Goal: Communication & Community: Answer question/provide support

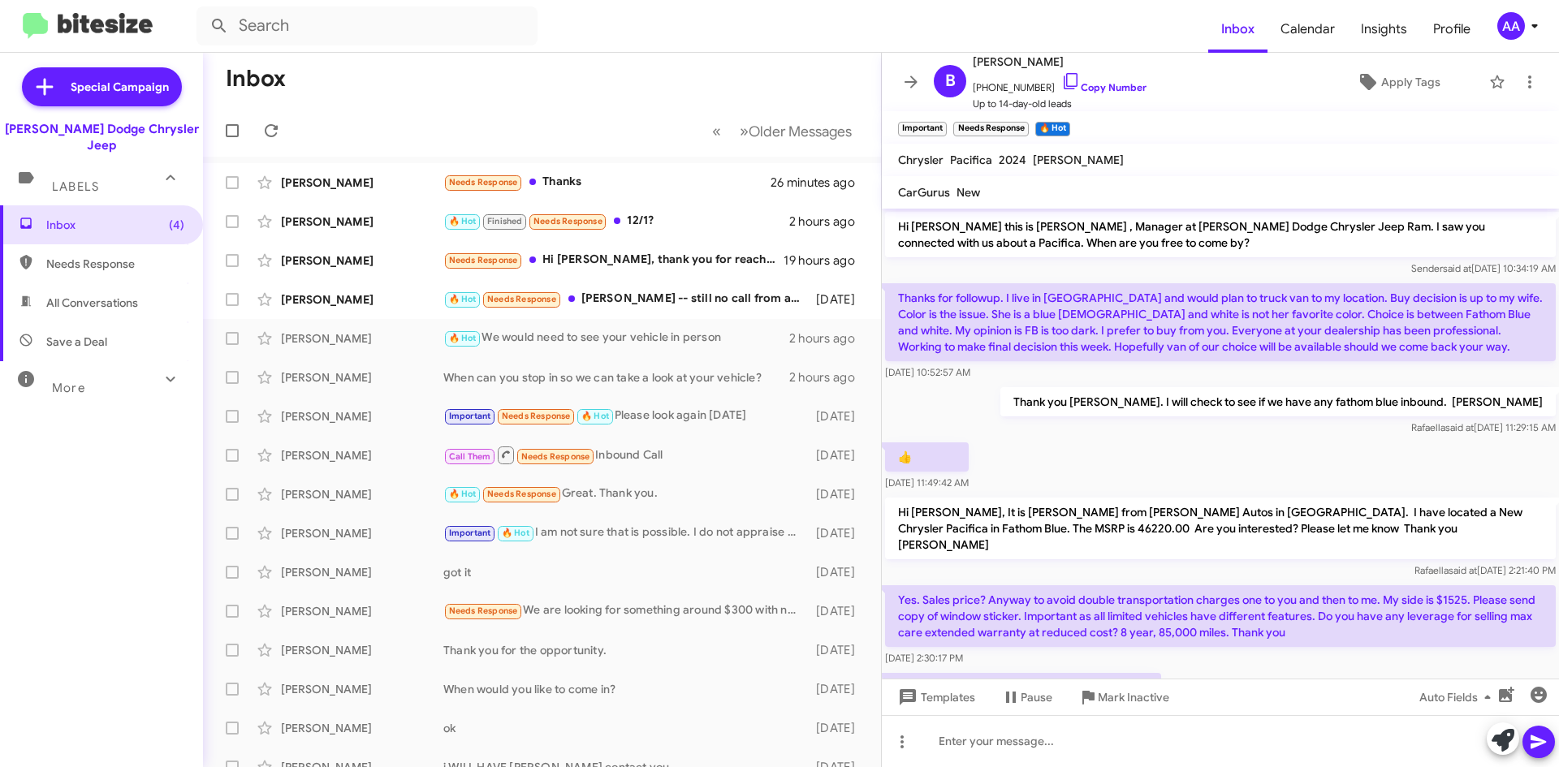
scroll to position [193, 0]
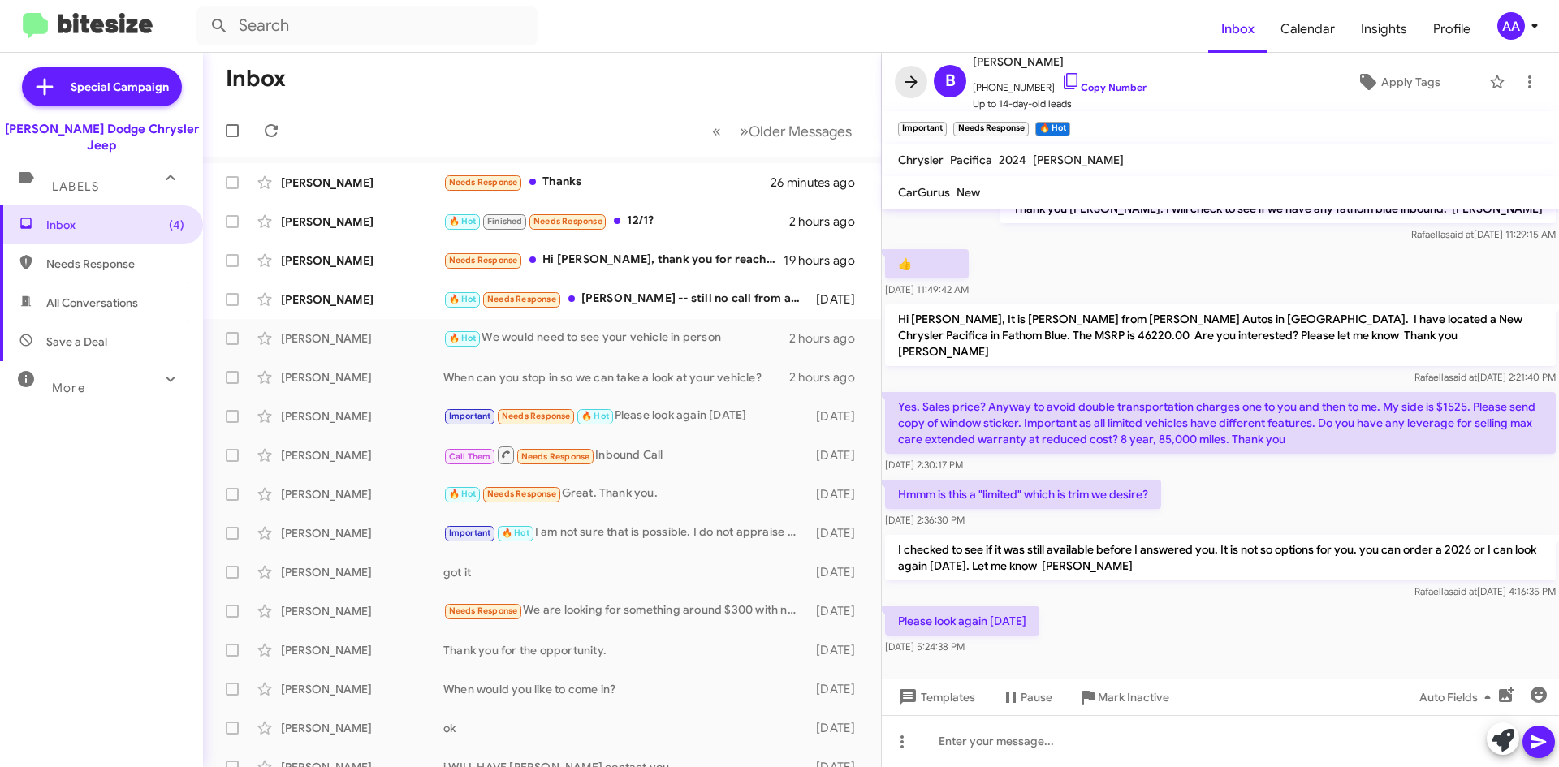
click at [917, 80] on icon at bounding box center [910, 81] width 19 height 19
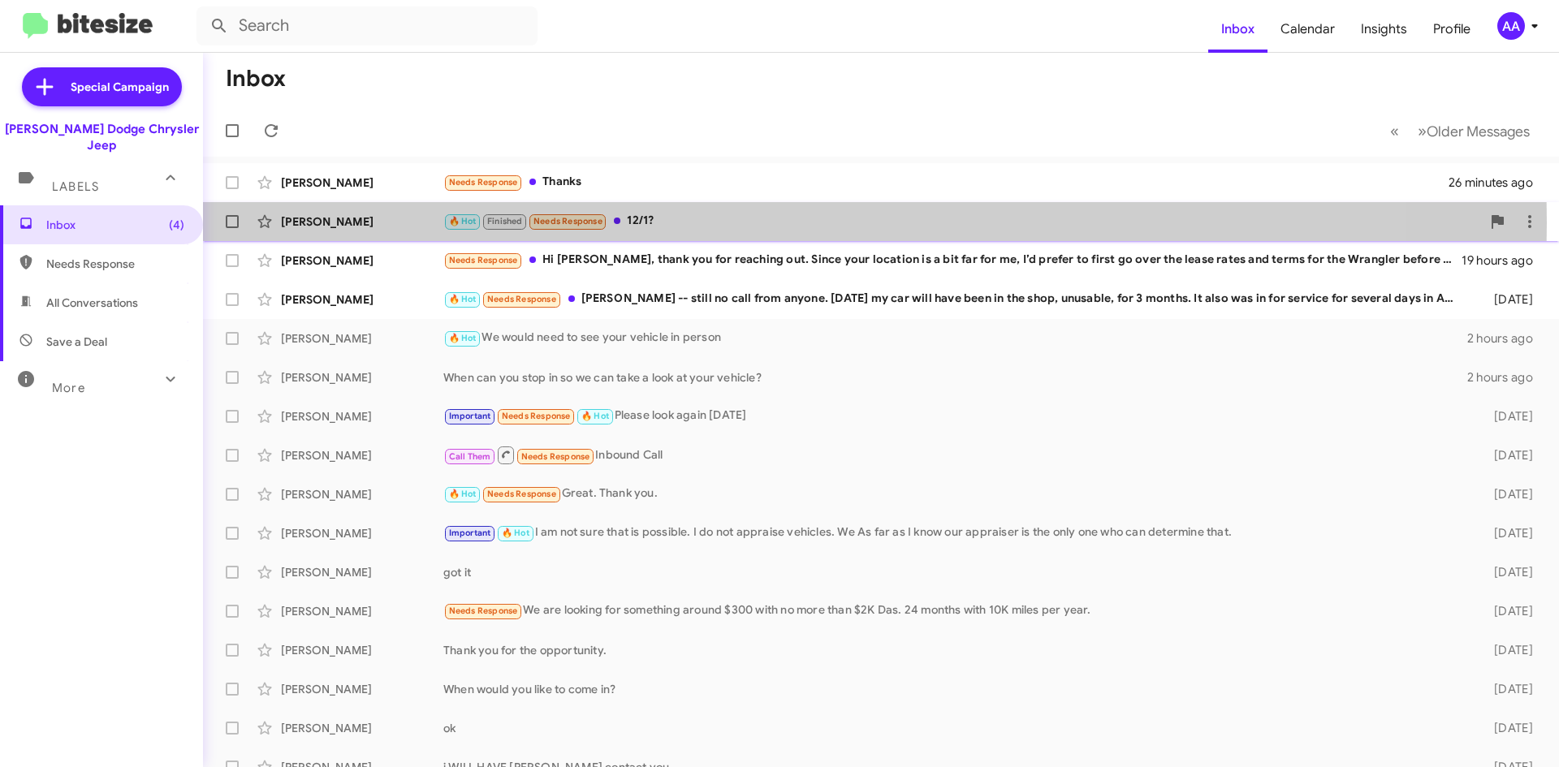
click at [651, 222] on div "🔥 Hot Finished Needs Response 12/1?" at bounding box center [962, 221] width 1038 height 19
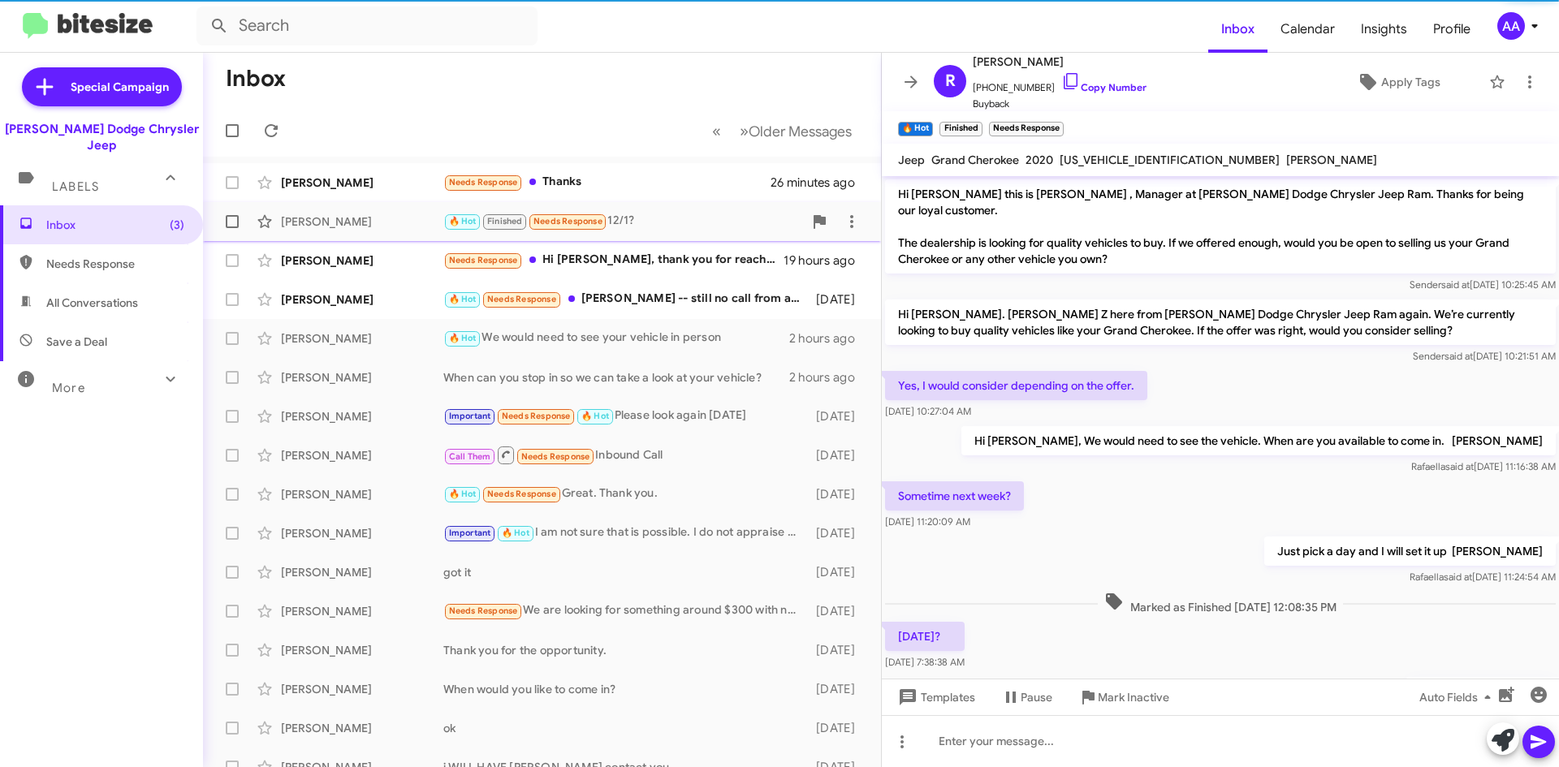
scroll to position [130, 0]
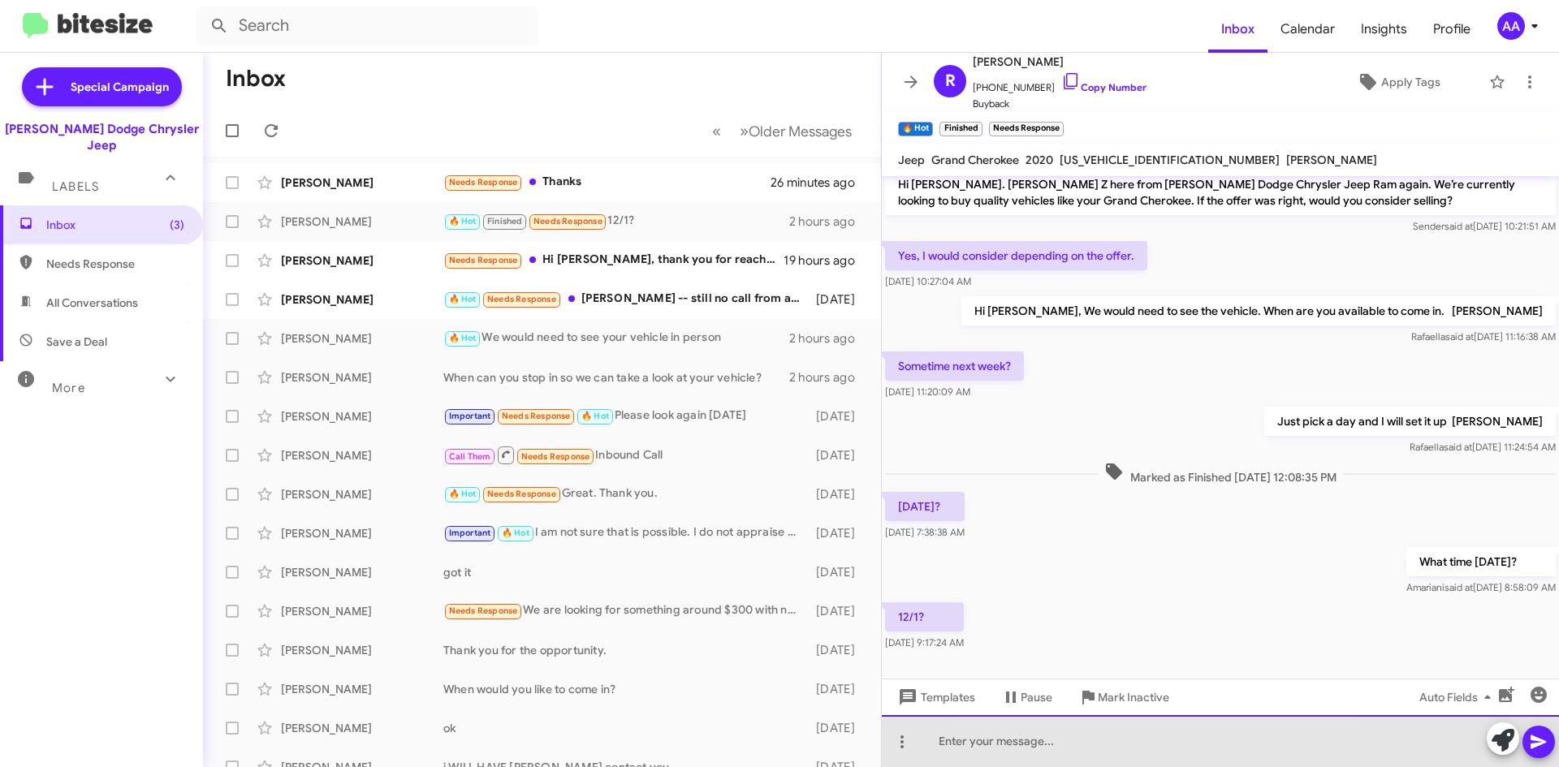
click at [1151, 753] on div at bounding box center [1220, 741] width 677 height 52
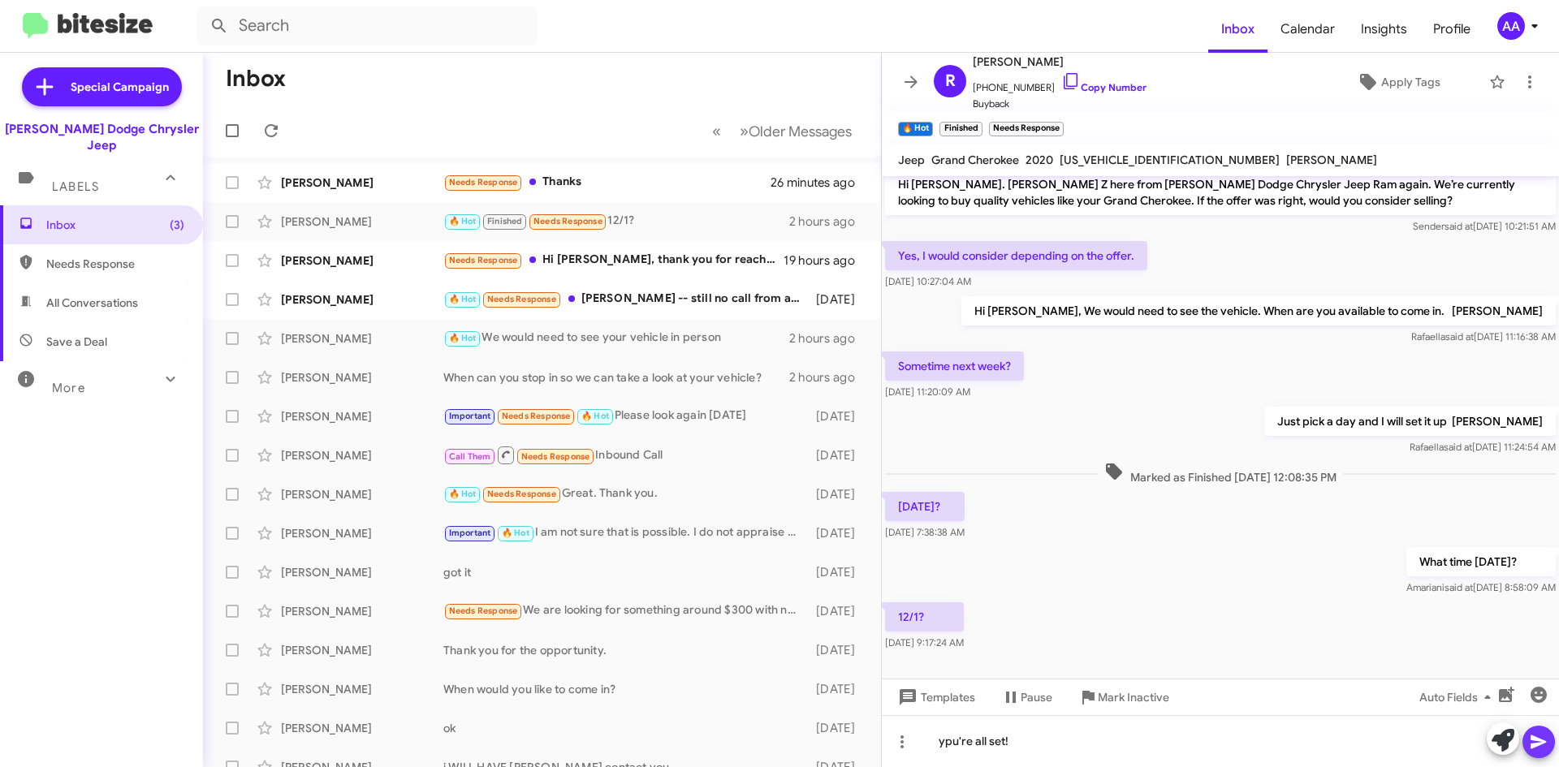
click at [1547, 740] on icon at bounding box center [1538, 741] width 19 height 19
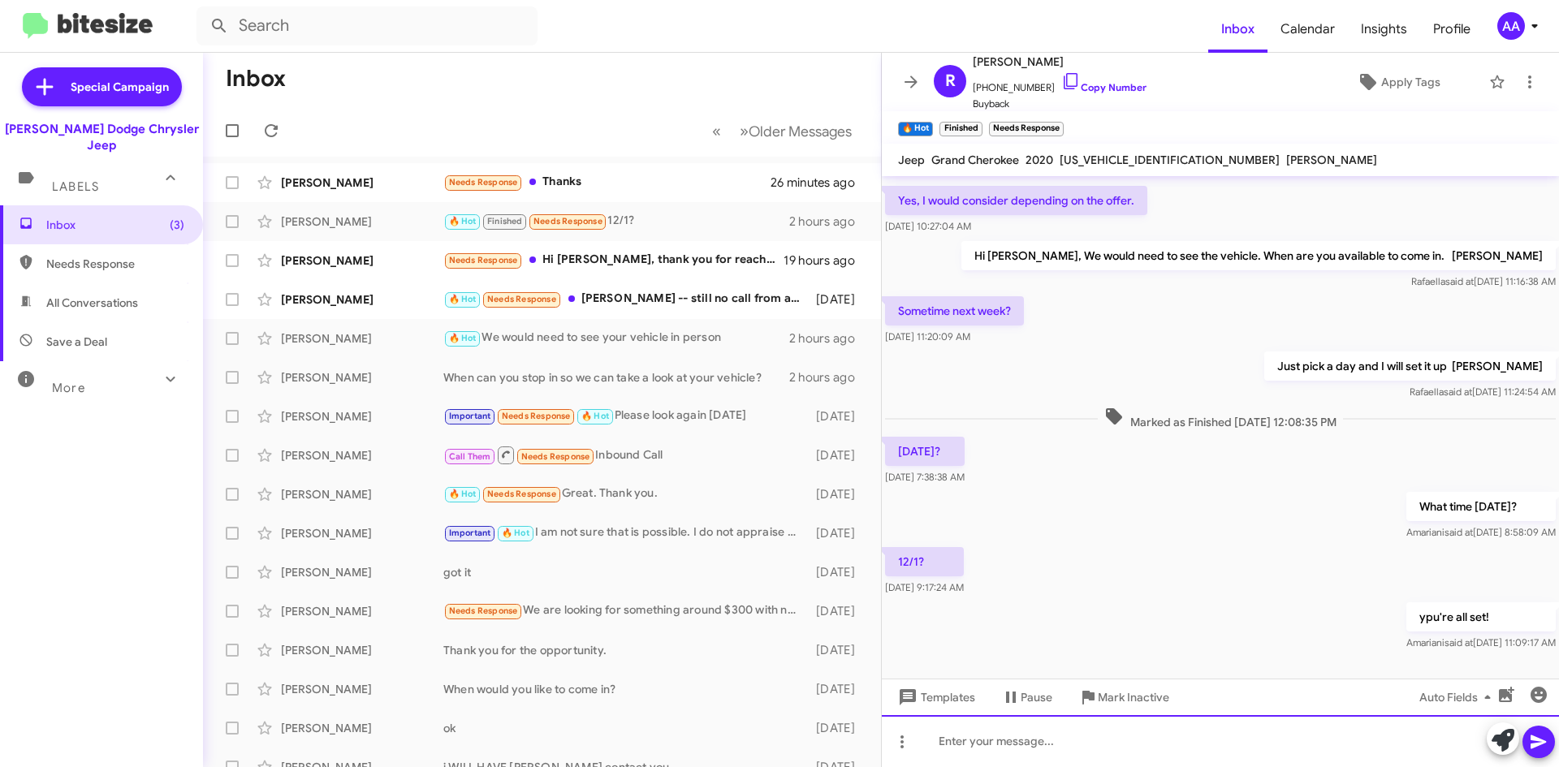
scroll to position [189, 0]
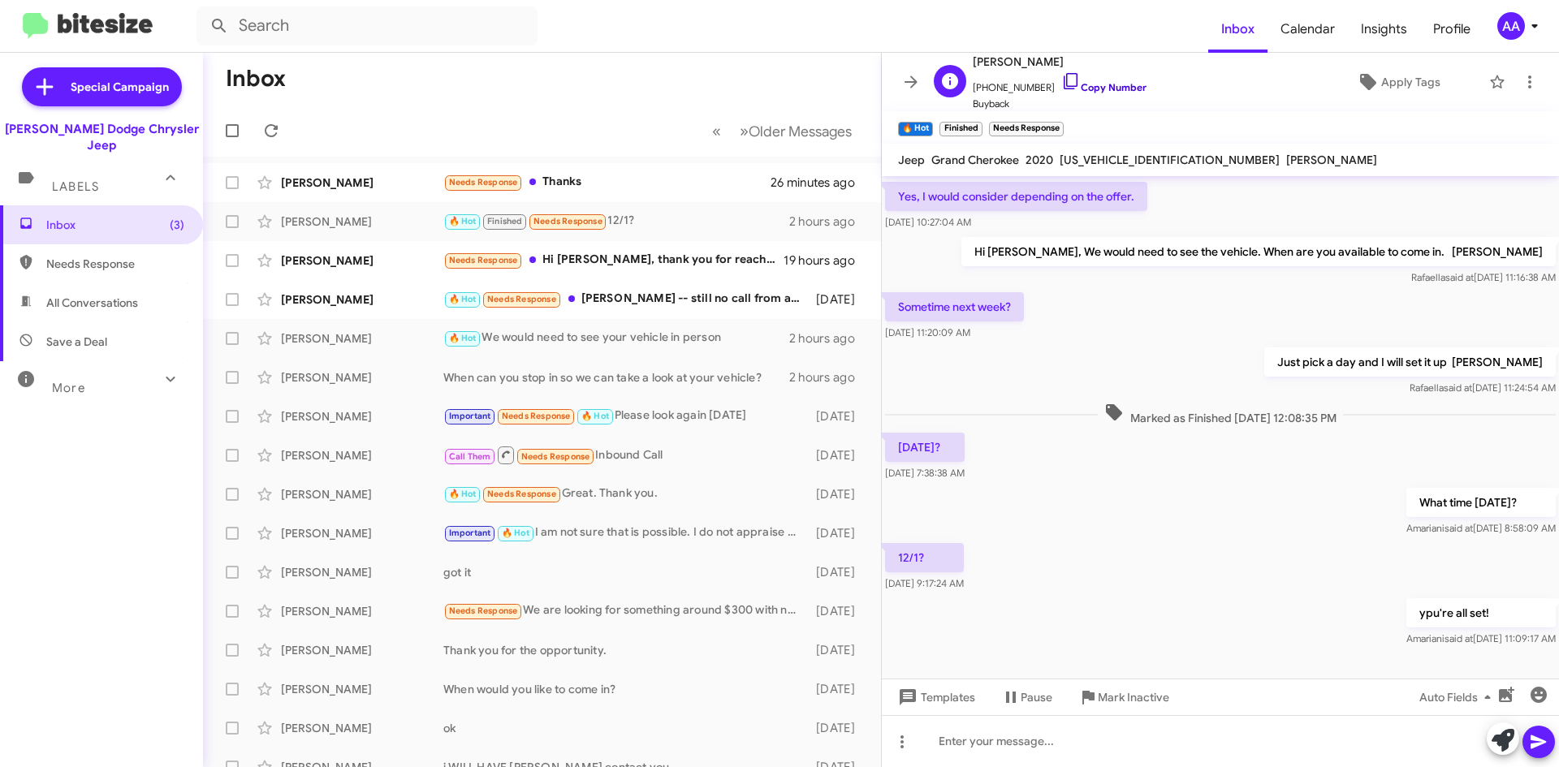
click at [1107, 84] on link "Copy Number" at bounding box center [1103, 87] width 85 height 12
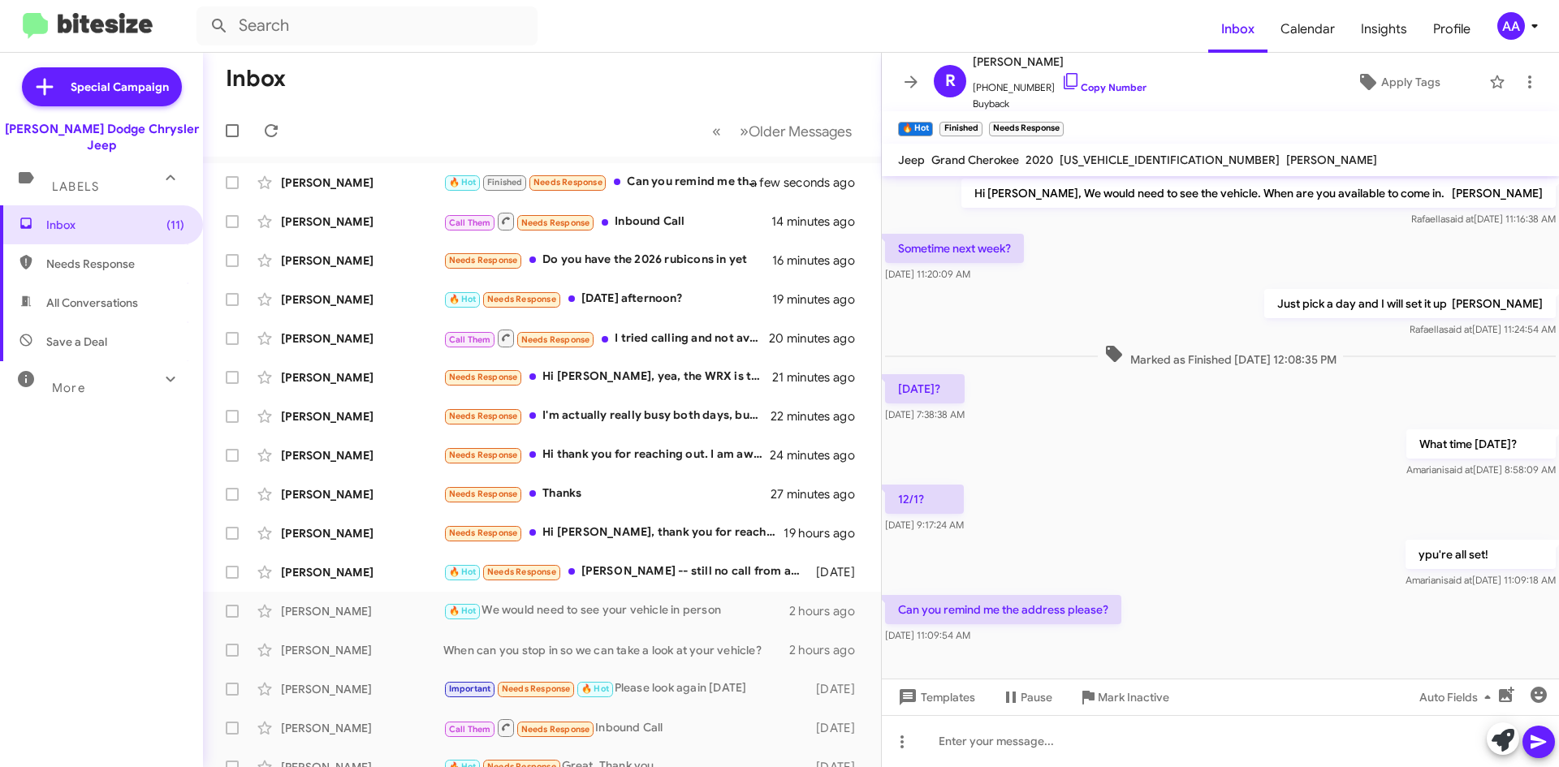
scroll to position [248, 0]
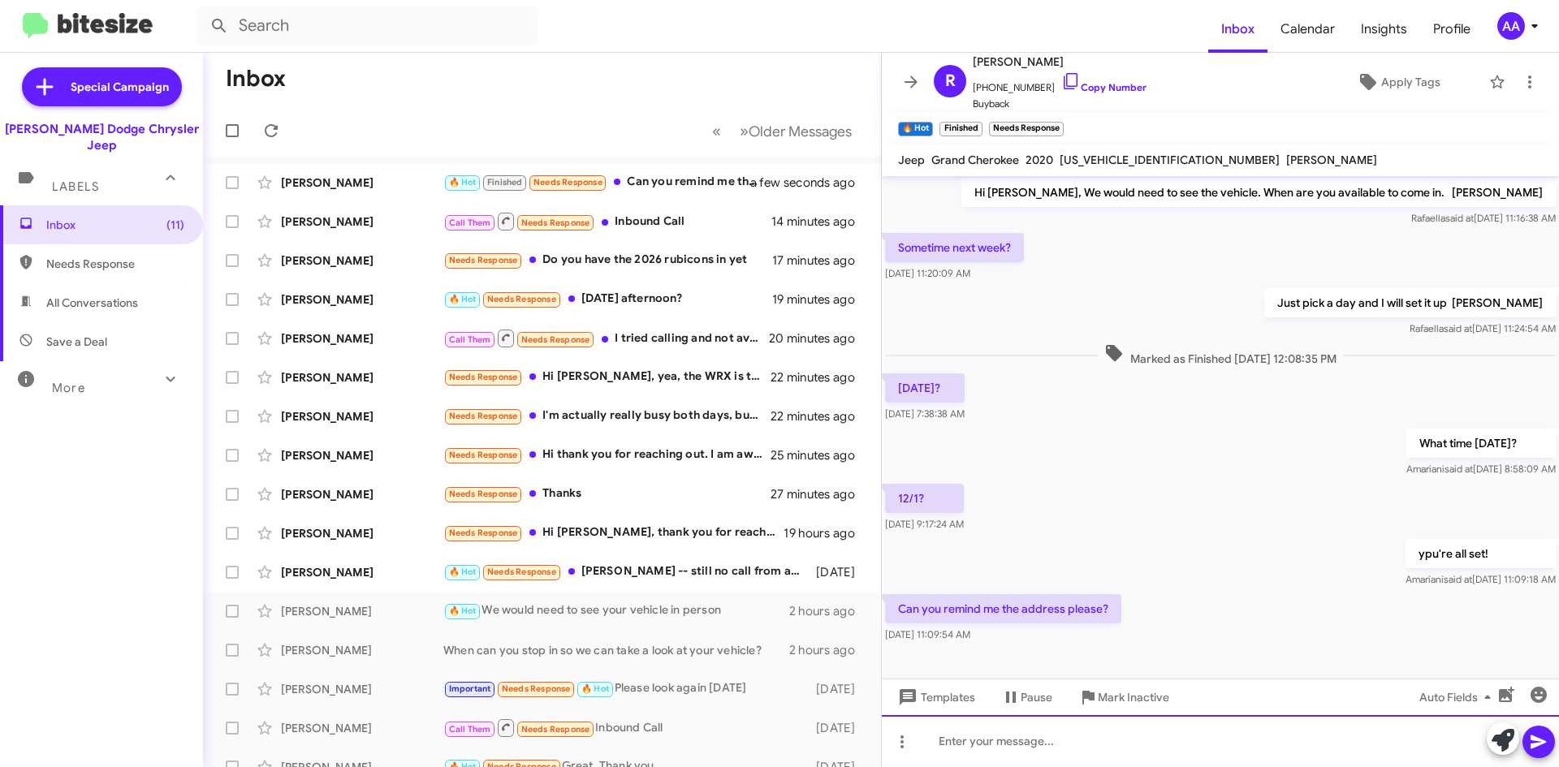
click at [1010, 749] on div at bounding box center [1220, 741] width 677 height 52
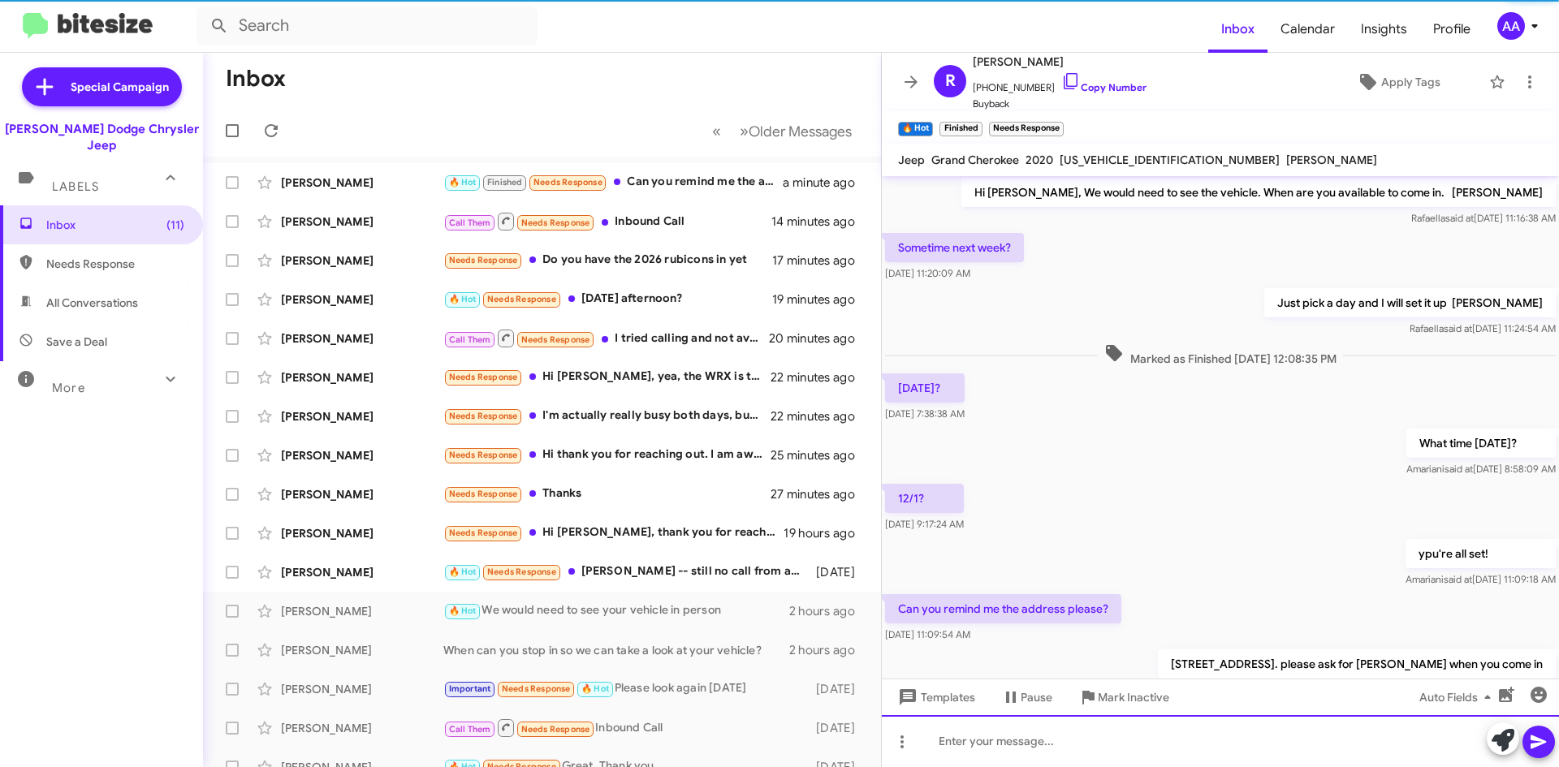
scroll to position [0, 0]
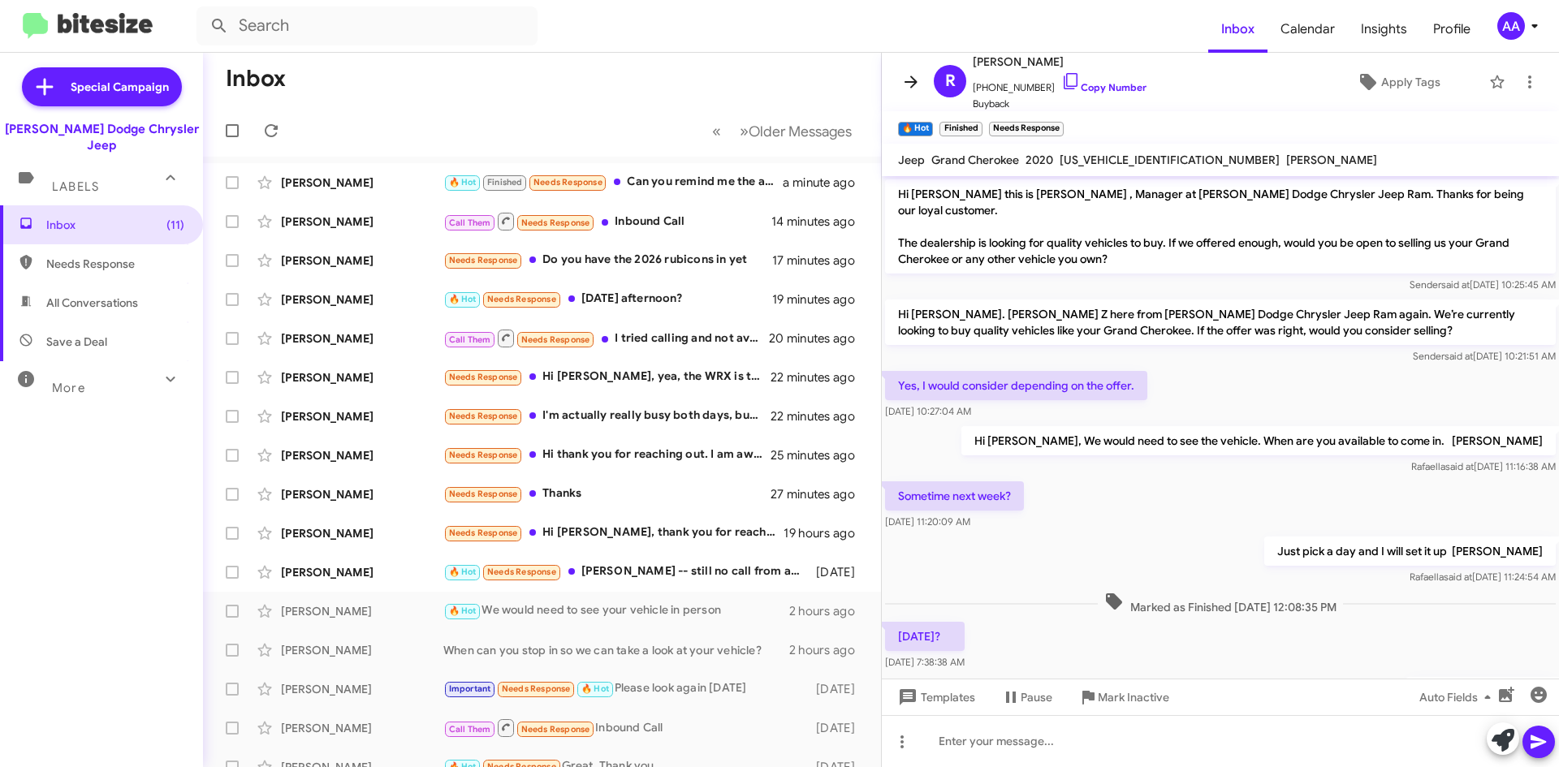
click at [906, 80] on icon at bounding box center [910, 81] width 19 height 19
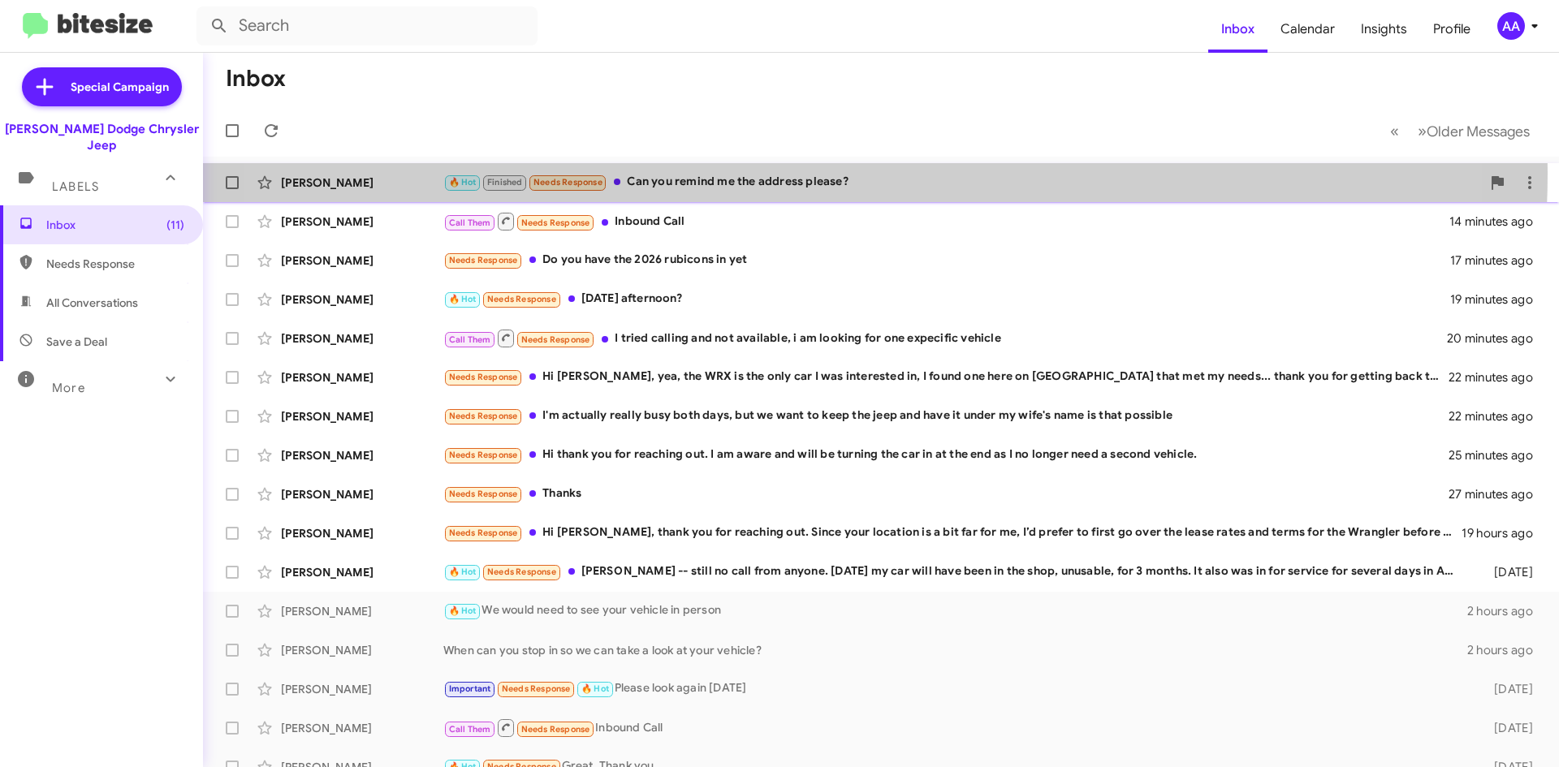
click at [792, 173] on div "🔥 Hot Finished Needs Response Can you remind me the address please?" at bounding box center [962, 182] width 1038 height 19
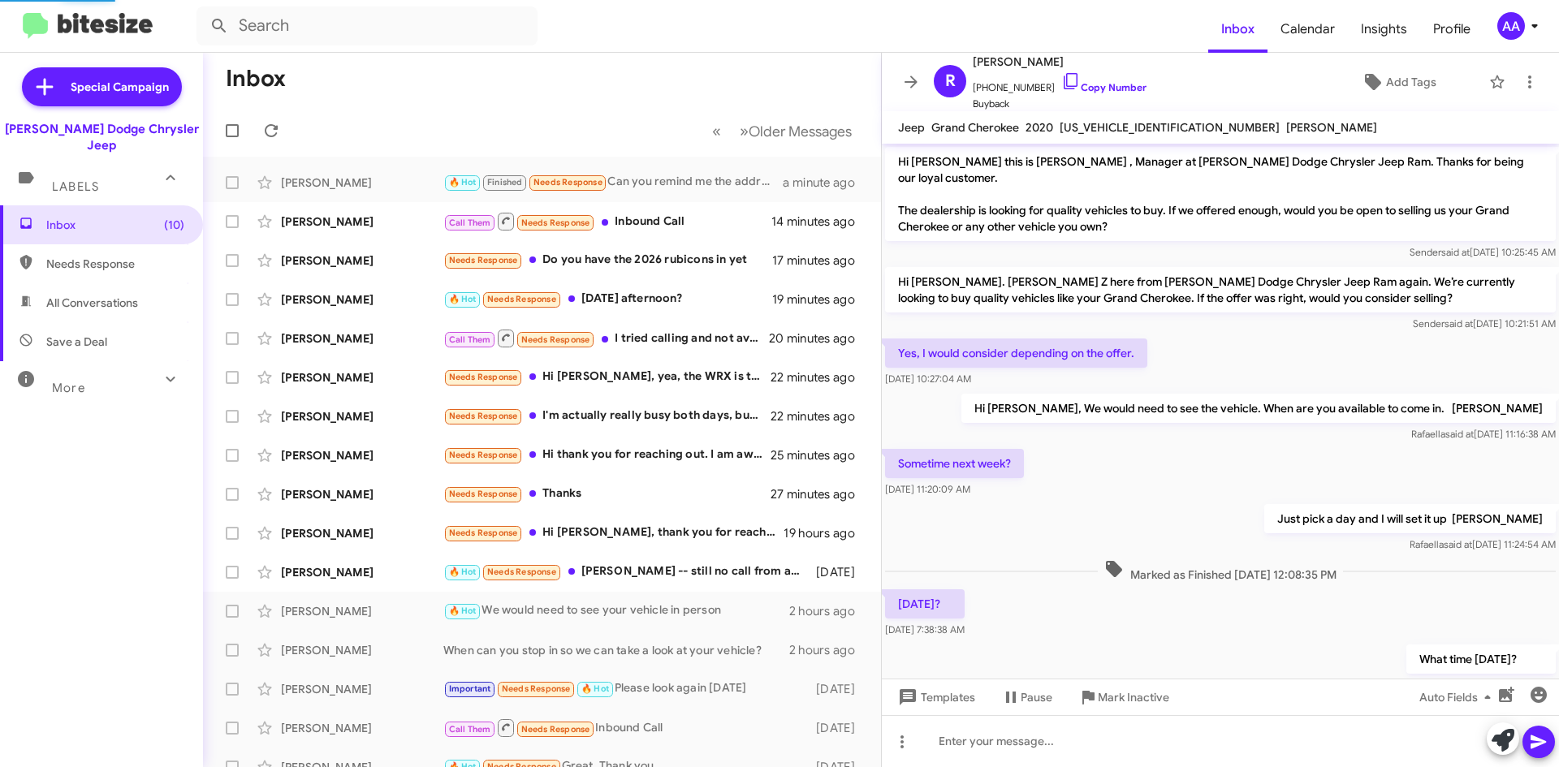
scroll to position [243, 0]
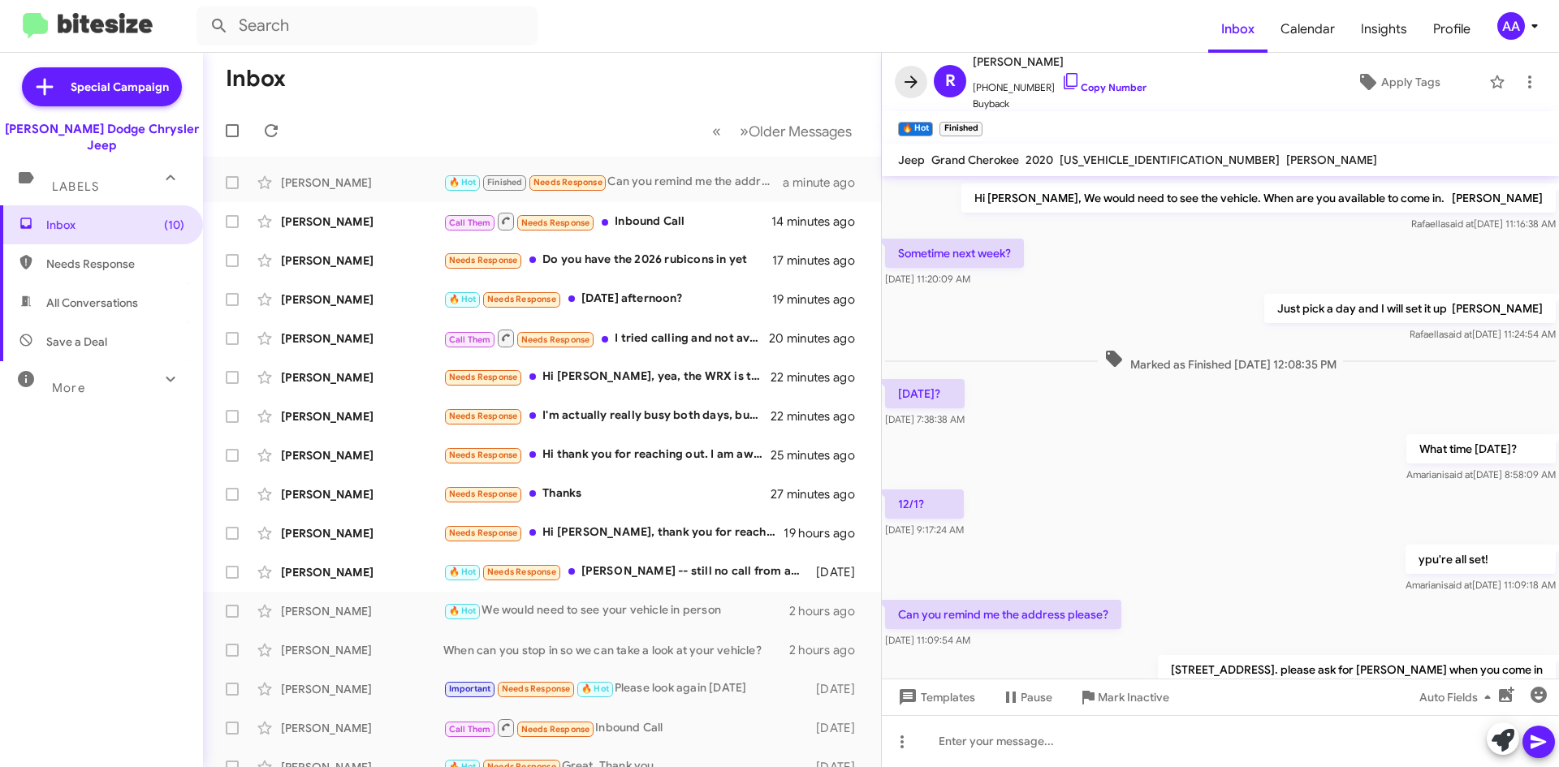
click at [904, 81] on icon at bounding box center [910, 81] width 19 height 19
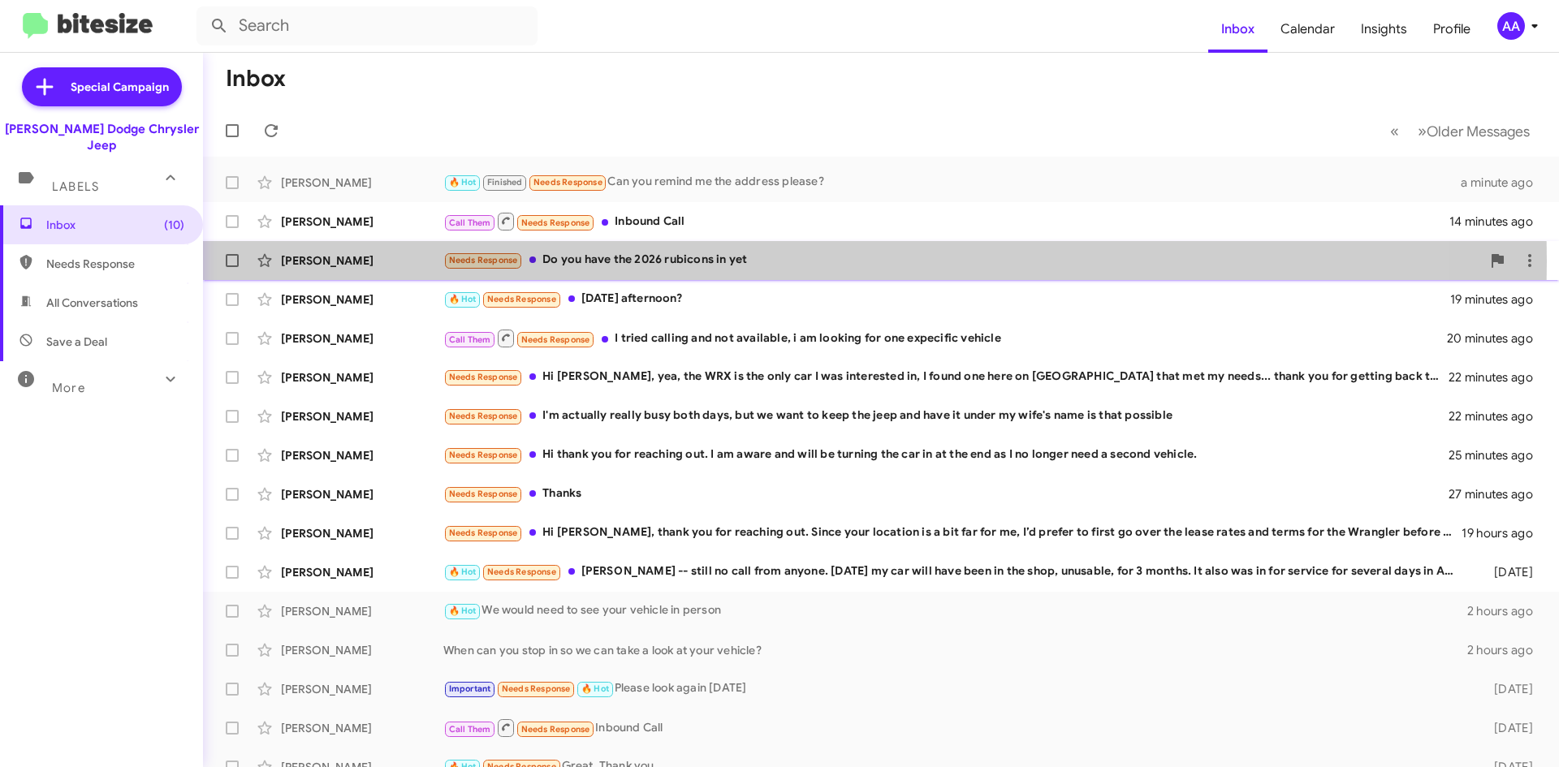
click at [672, 261] on div "Needs Response Do you have the 2026 rubicons in yet" at bounding box center [962, 260] width 1038 height 19
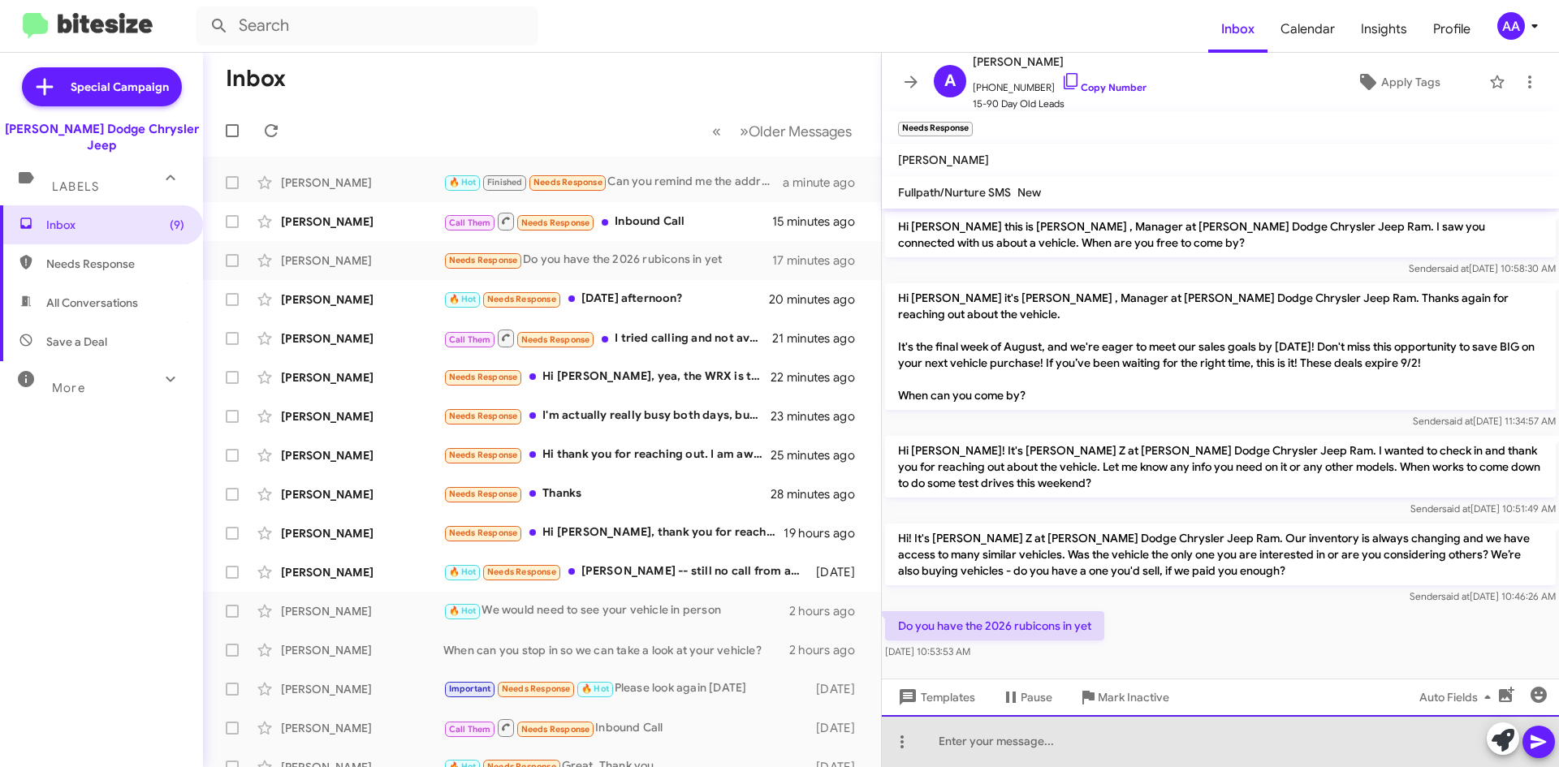
click at [969, 750] on div at bounding box center [1220, 741] width 677 height 52
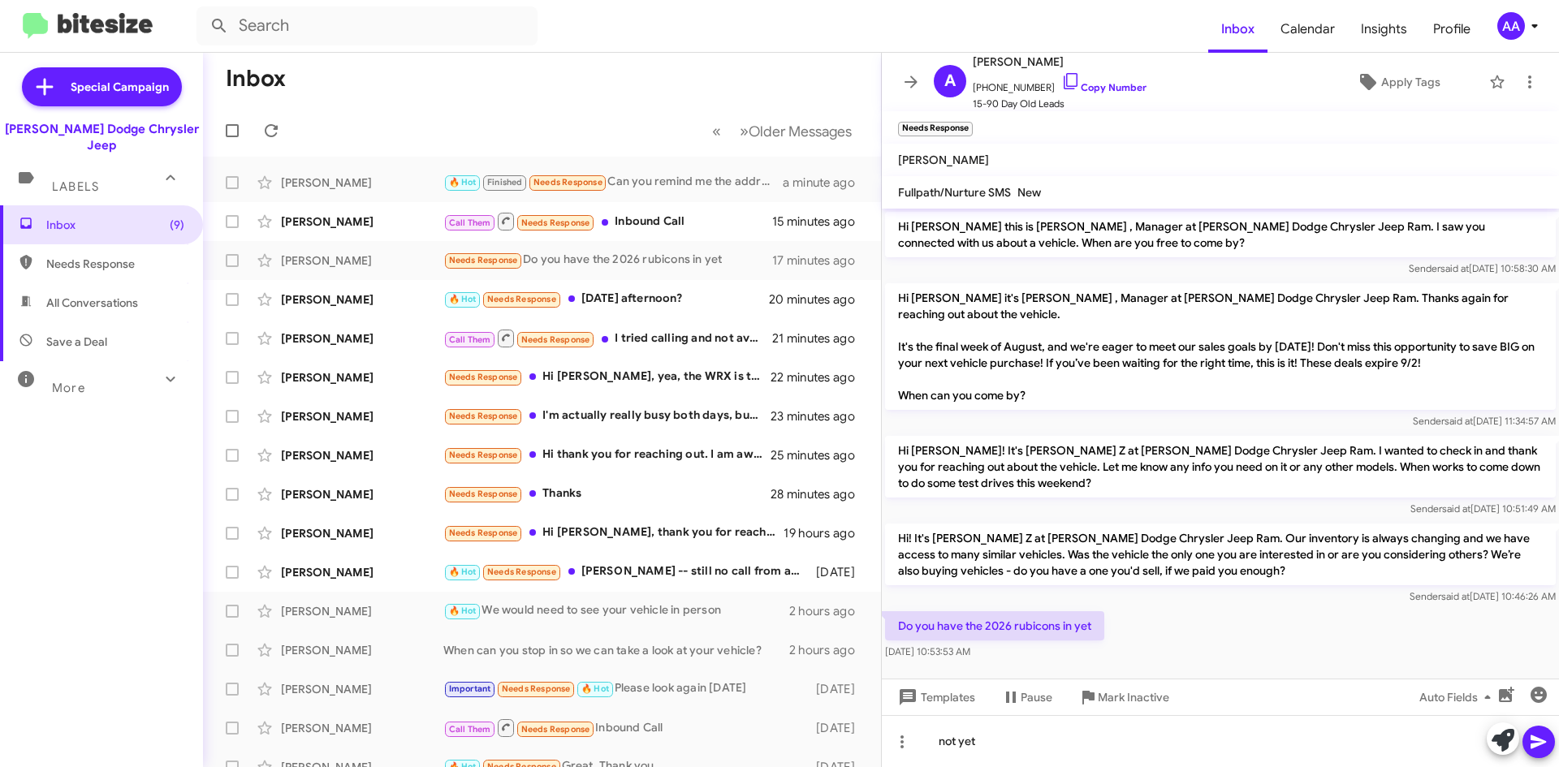
click at [1534, 740] on icon at bounding box center [1537, 743] width 15 height 14
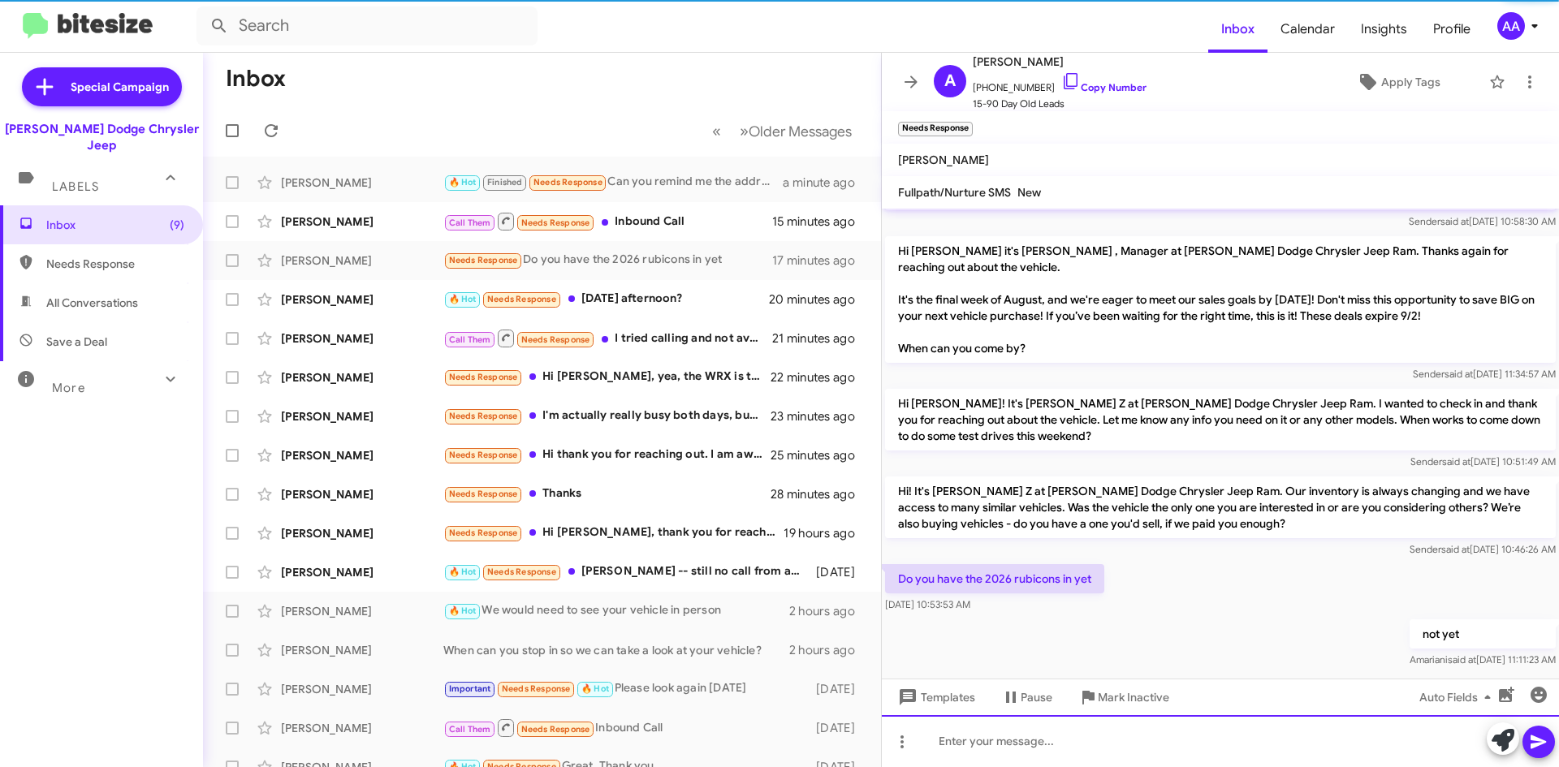
scroll to position [48, 0]
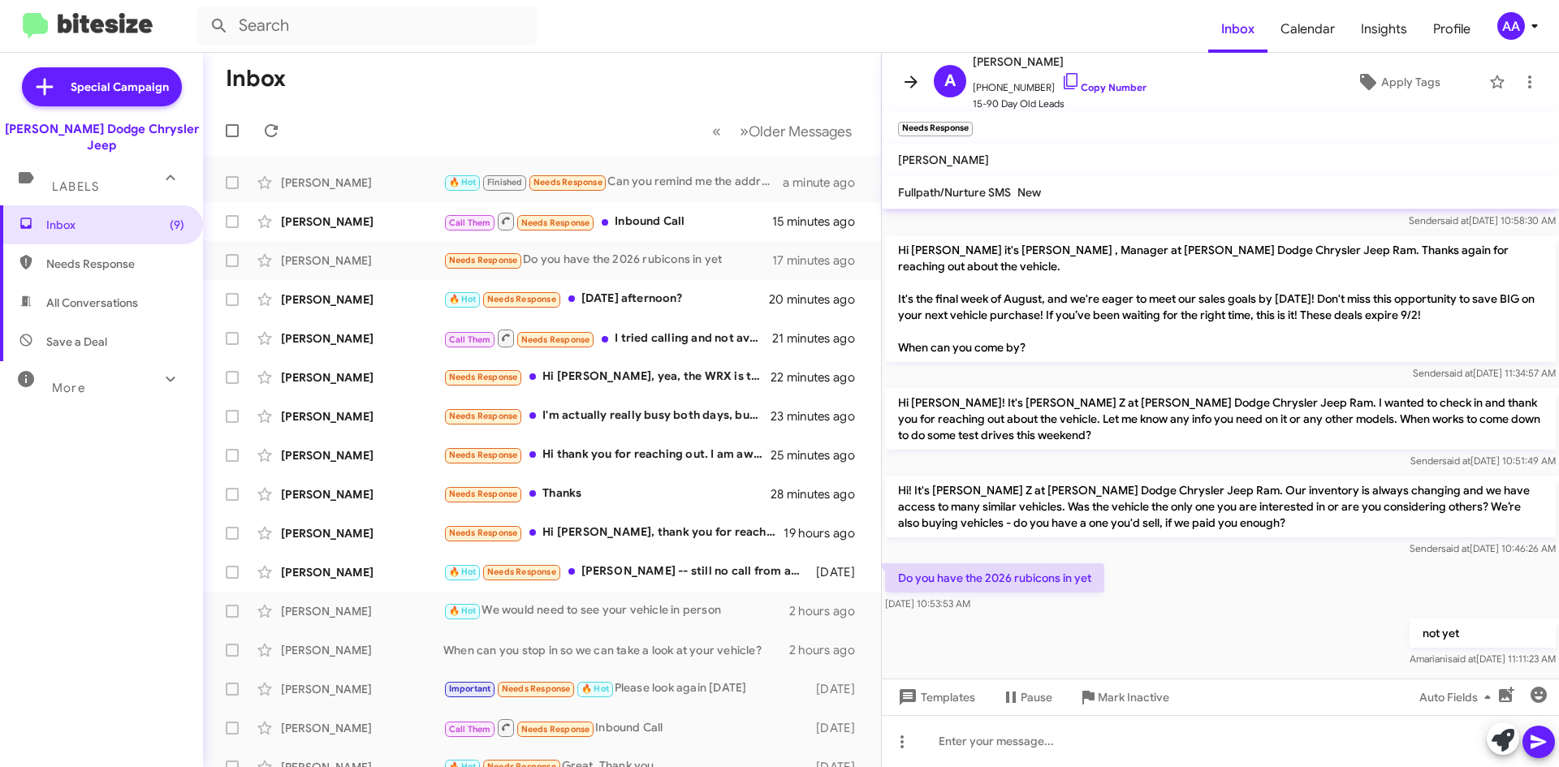
click at [910, 72] on icon at bounding box center [910, 81] width 19 height 19
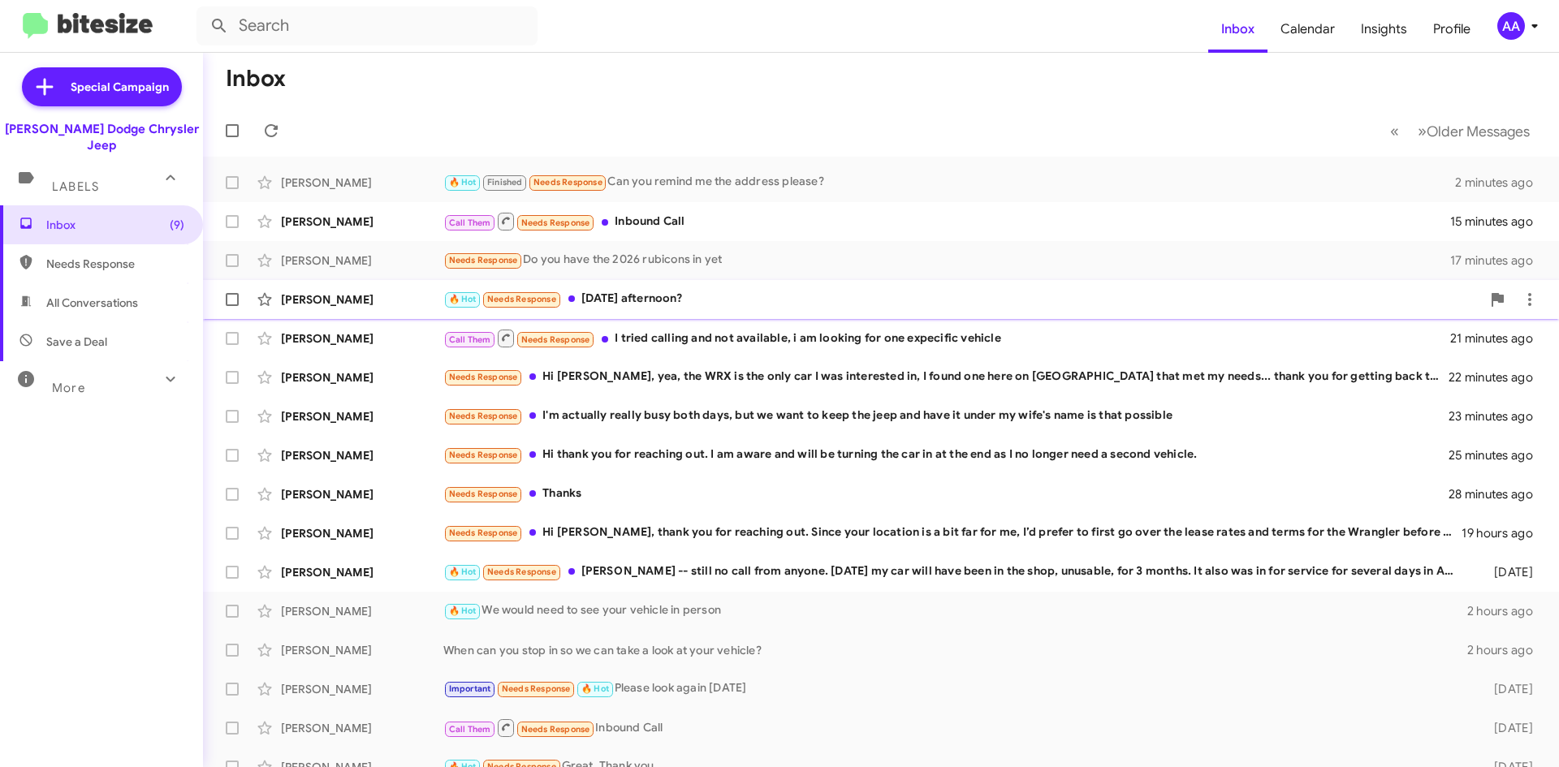
click at [675, 294] on div "🔥 Hot Needs Response [DATE] afternoon?" at bounding box center [962, 299] width 1038 height 19
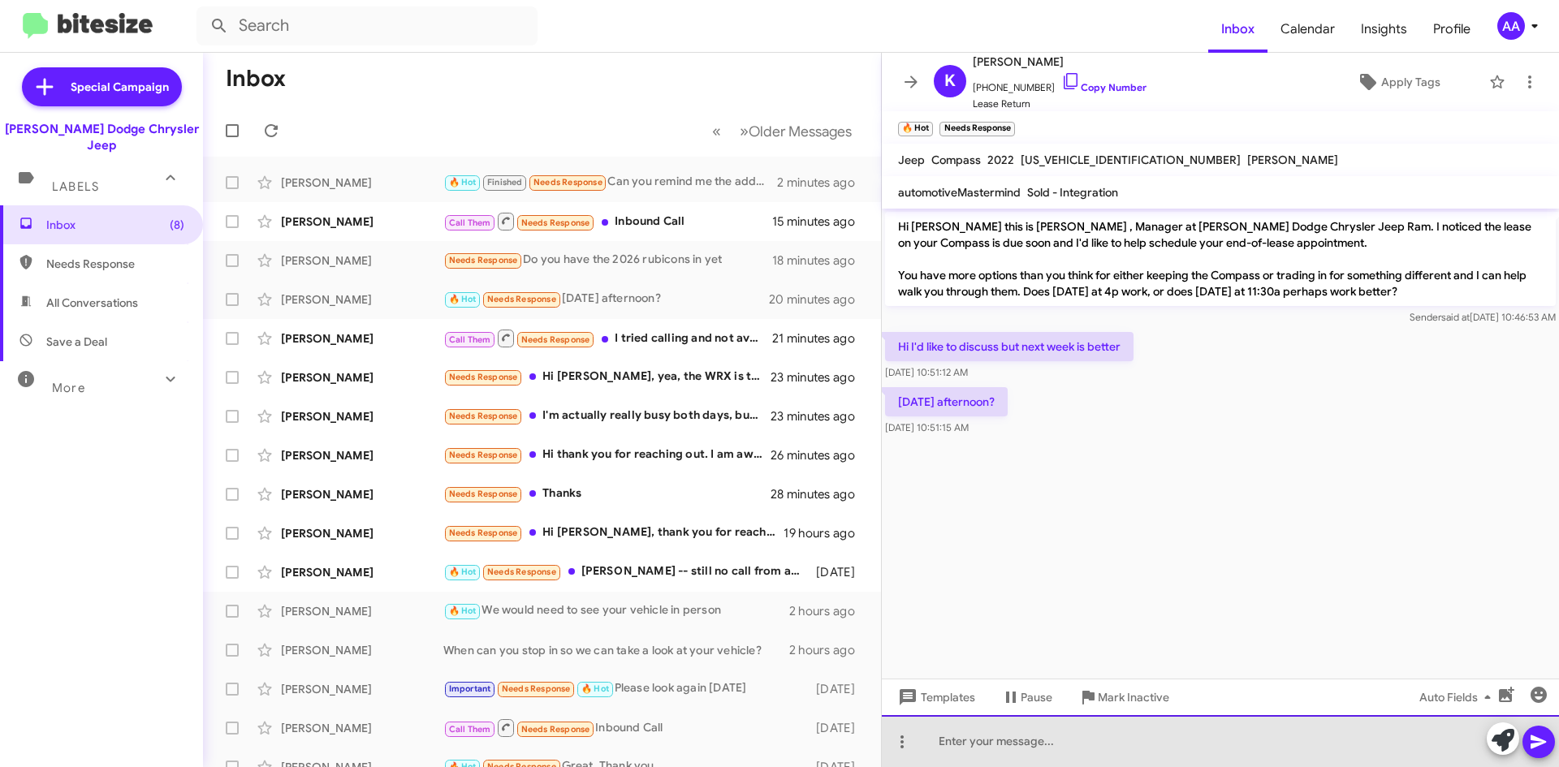
click at [969, 737] on div at bounding box center [1220, 741] width 677 height 52
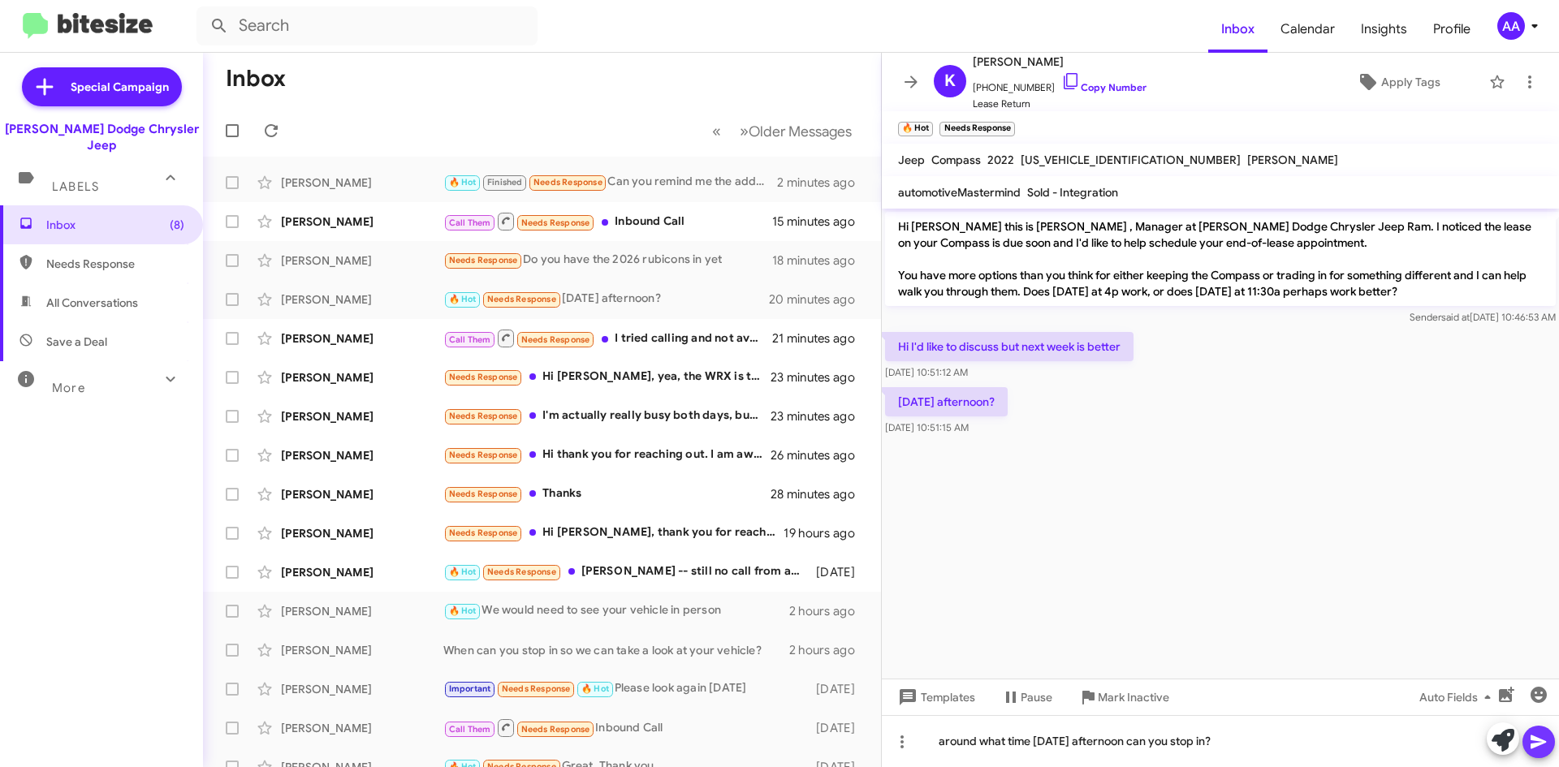
click at [1547, 734] on icon at bounding box center [1538, 741] width 19 height 19
click at [1541, 744] on icon at bounding box center [1537, 743] width 15 height 14
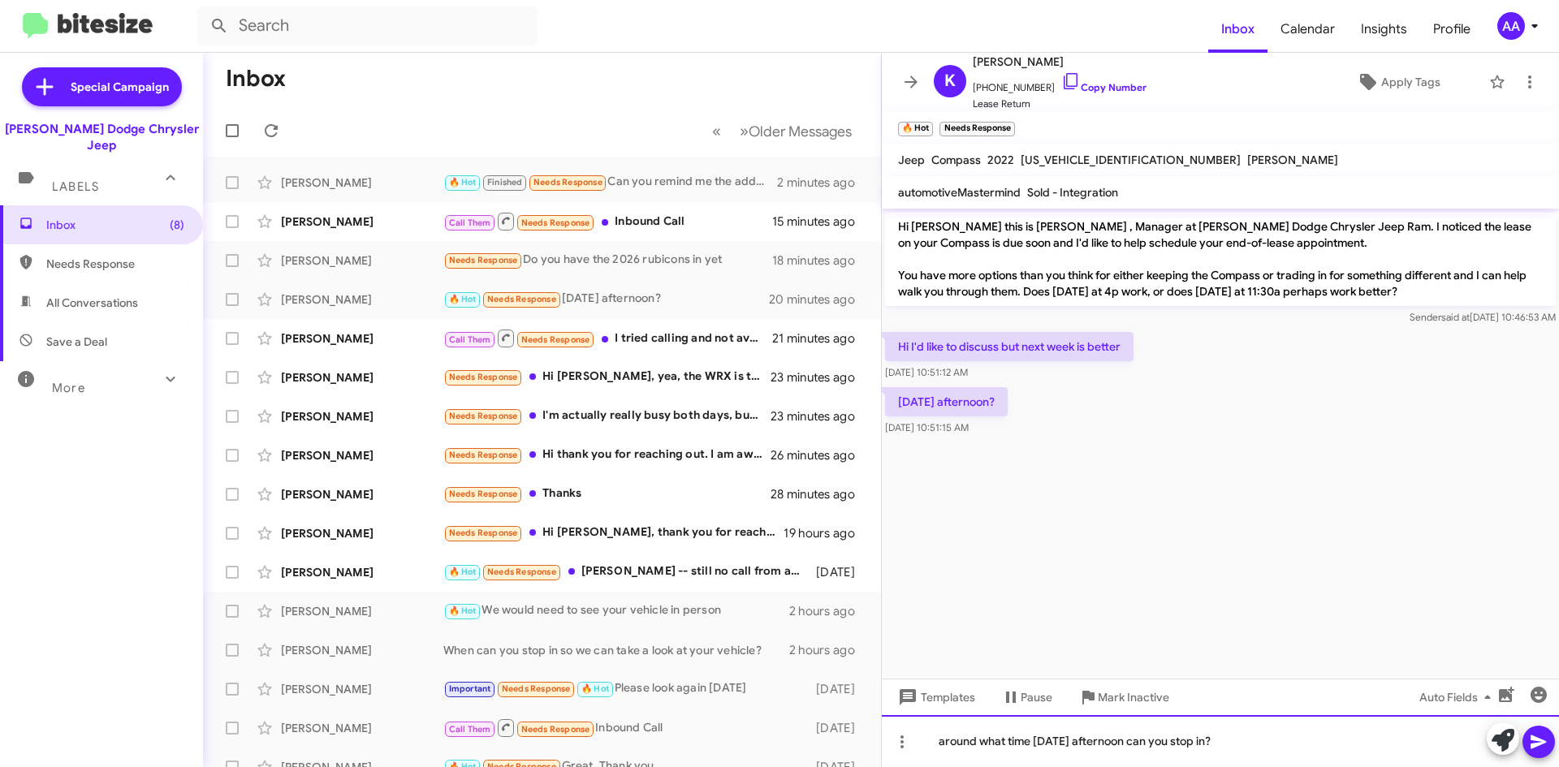
click at [1232, 742] on div "around what time [DATE] afternoon can you stop in?" at bounding box center [1220, 741] width 677 height 52
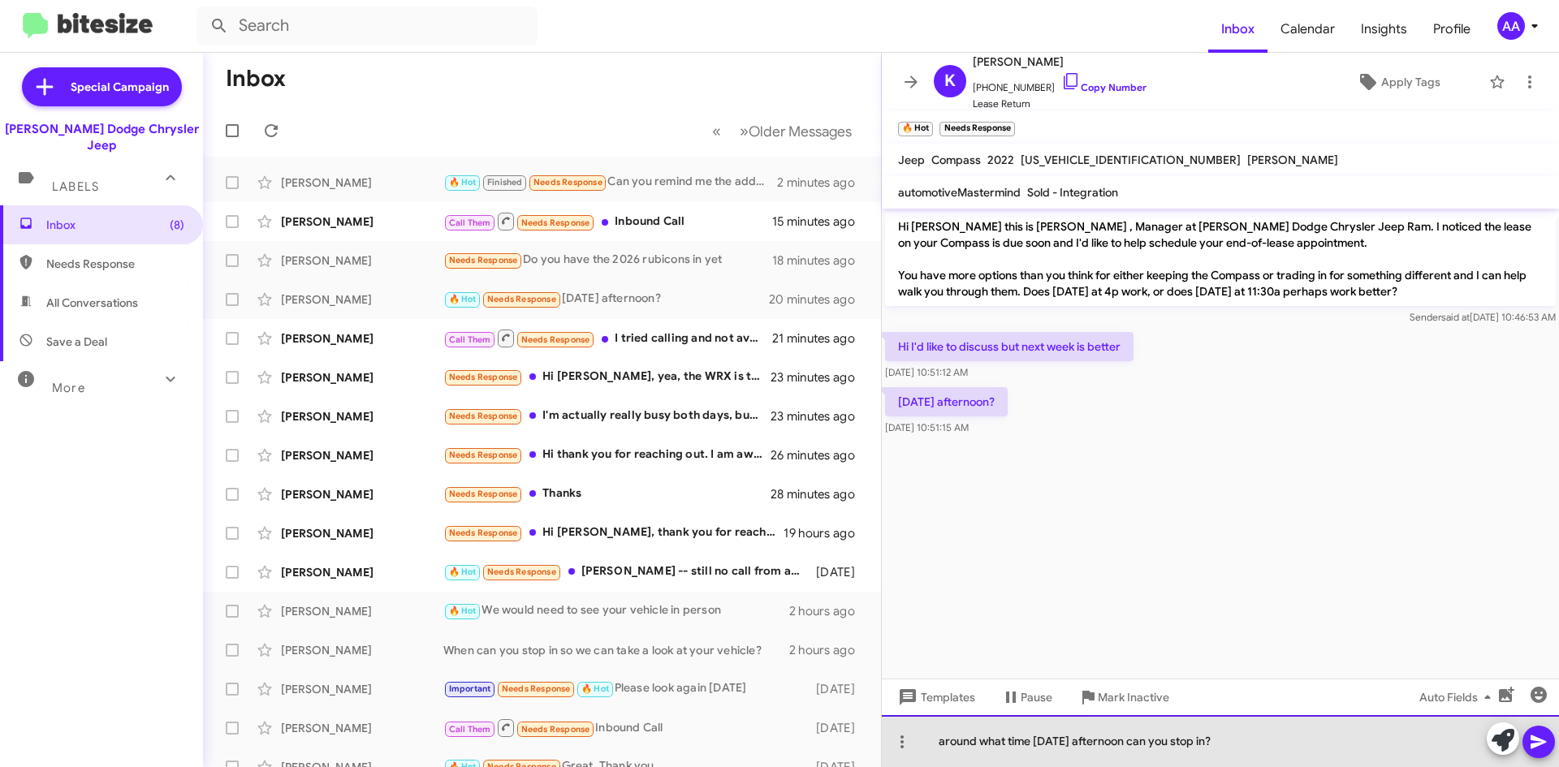
drag, startPoint x: 1276, startPoint y: 761, endPoint x: 1327, endPoint y: 739, distance: 55.6
click at [1274, 758] on div "around what time [DATE] afternoon can you stop in?" at bounding box center [1220, 741] width 677 height 52
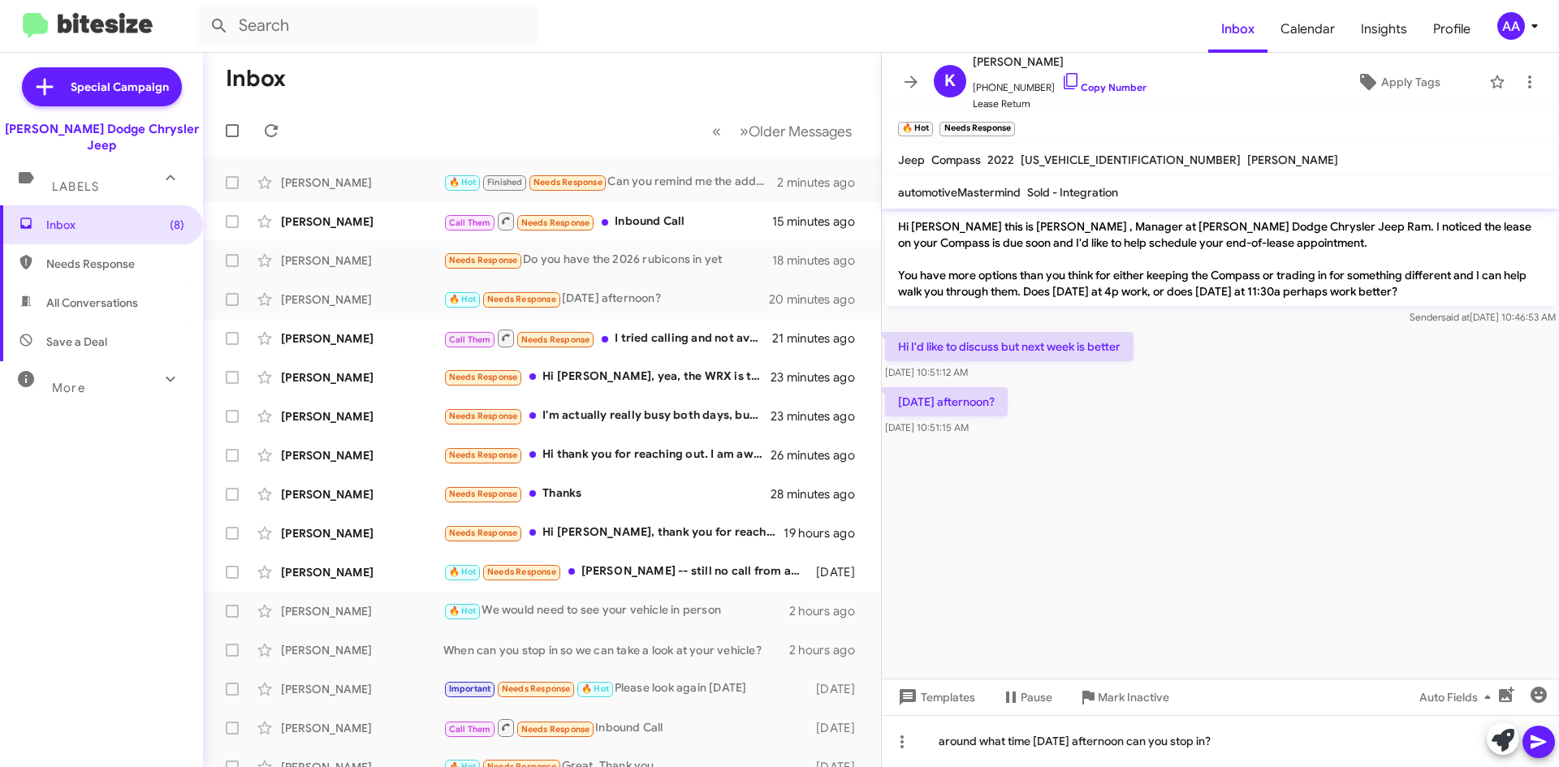
click at [1543, 737] on icon at bounding box center [1538, 741] width 19 height 19
click at [1543, 751] on icon at bounding box center [1538, 741] width 19 height 19
click at [1543, 750] on icon at bounding box center [1538, 741] width 19 height 19
click at [891, 87] on mat-toolbar "[PERSON_NAME] [PHONE_NUMBER] Copy Number Lease Return Apply Tags" at bounding box center [1220, 82] width 677 height 58
click at [915, 76] on icon at bounding box center [910, 81] width 19 height 19
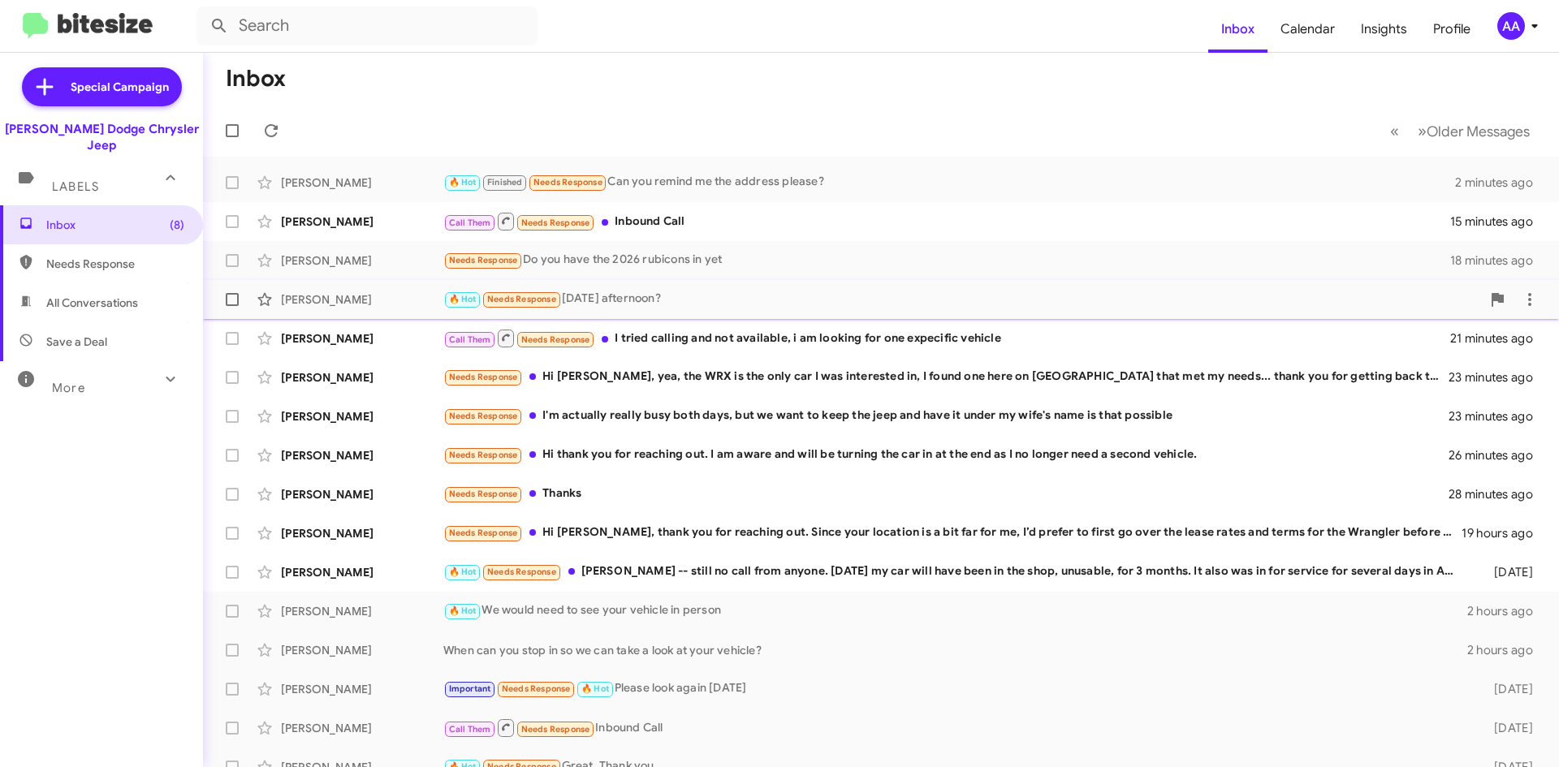
click at [640, 300] on div "🔥 Hot Needs Response [DATE] afternoon?" at bounding box center [962, 299] width 1038 height 19
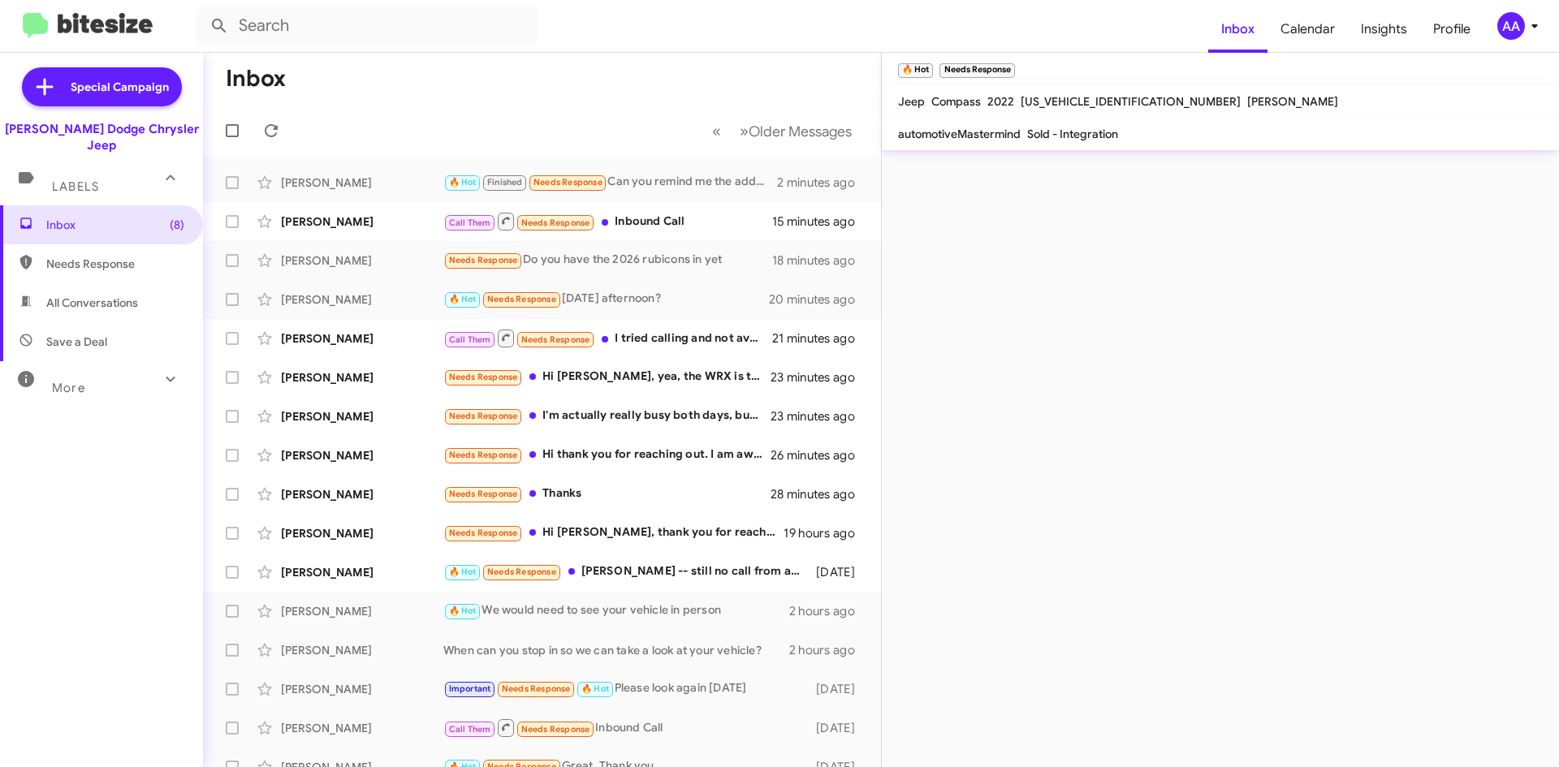
click at [978, 145] on mat-toolbar "automotiveMastermind Sold - Integration" at bounding box center [1220, 134] width 677 height 32
click at [680, 297] on div "🔥 Hot Needs Response [DATE] afternoon?" at bounding box center [623, 299] width 360 height 19
click at [129, 205] on span "Inbox (8)" at bounding box center [101, 224] width 203 height 39
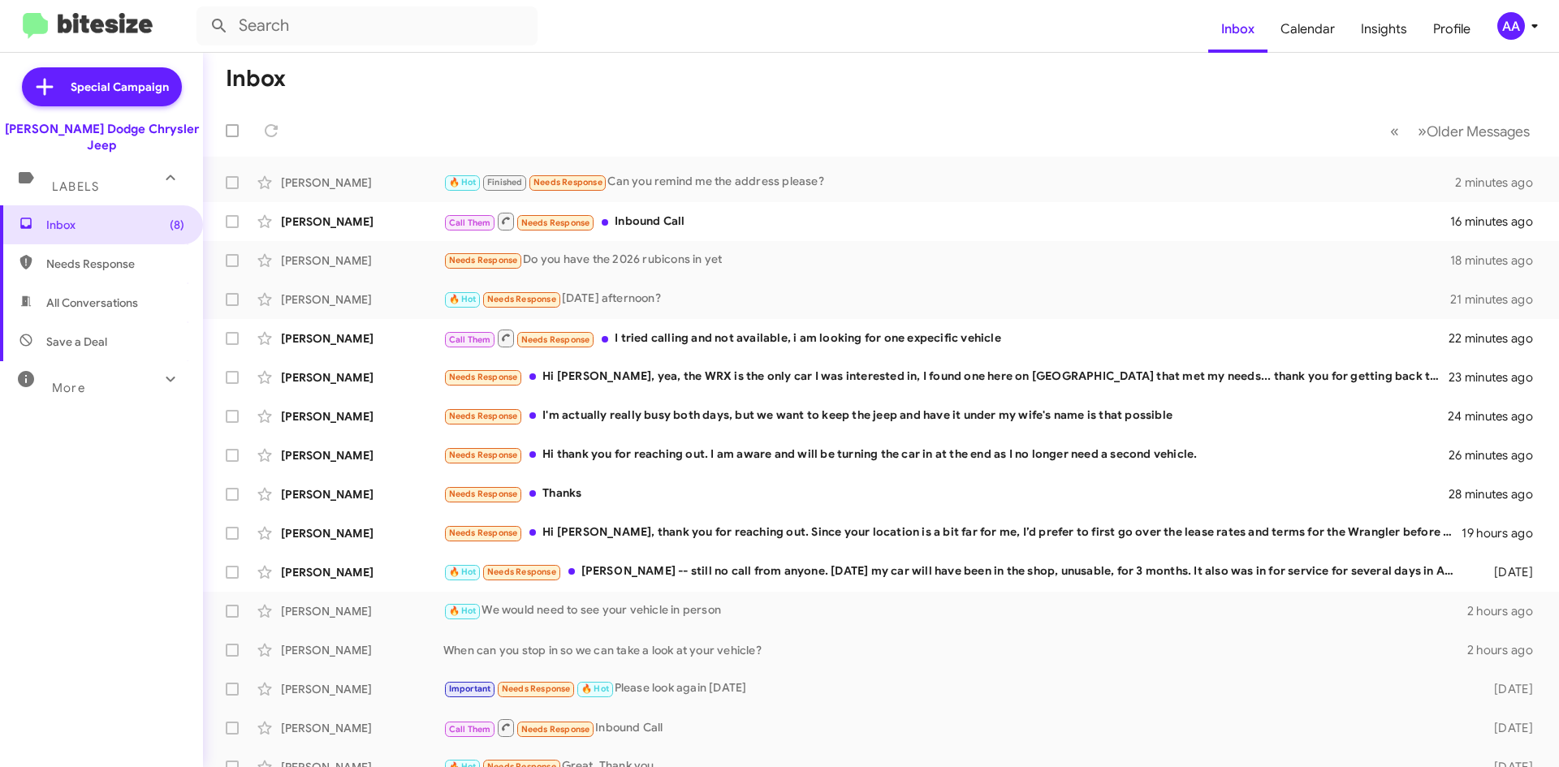
click at [81, 153] on mat-expansion-panel-header "Labels" at bounding box center [101, 179] width 203 height 52
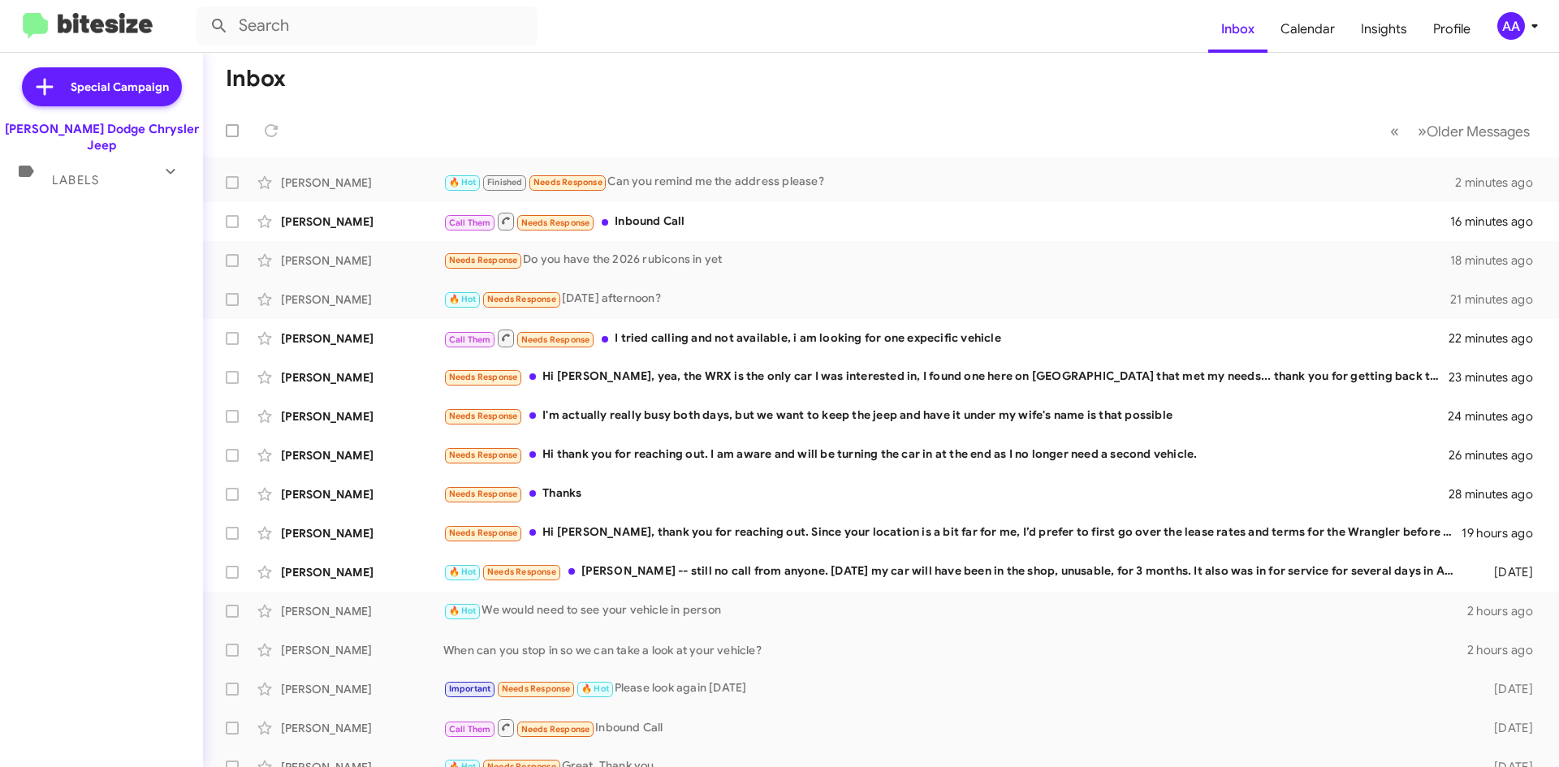
click at [83, 158] on div "Labels" at bounding box center [85, 173] width 145 height 30
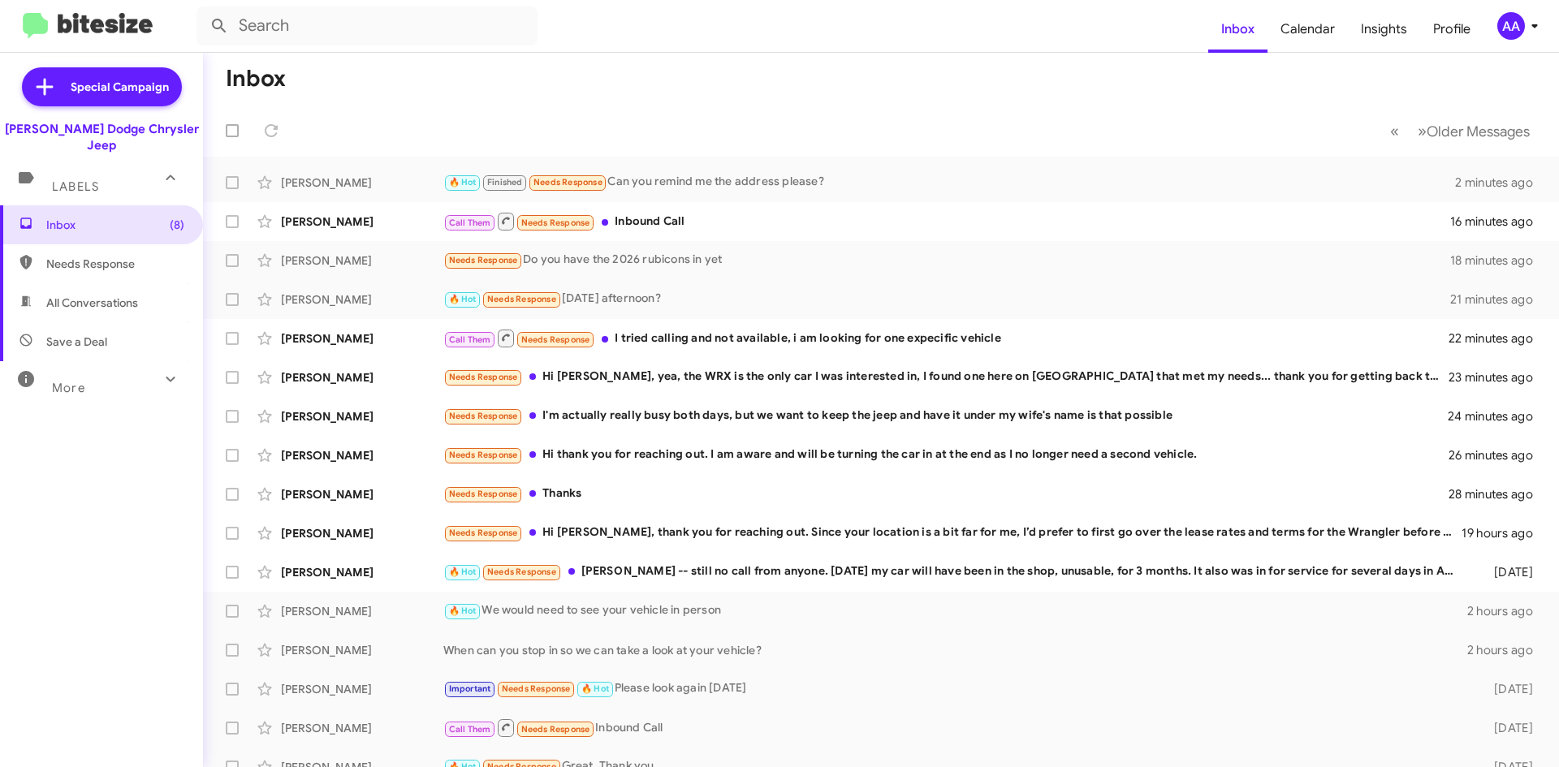
click at [88, 295] on span "All Conversations" at bounding box center [92, 303] width 92 height 16
type input "in:all-conversations"
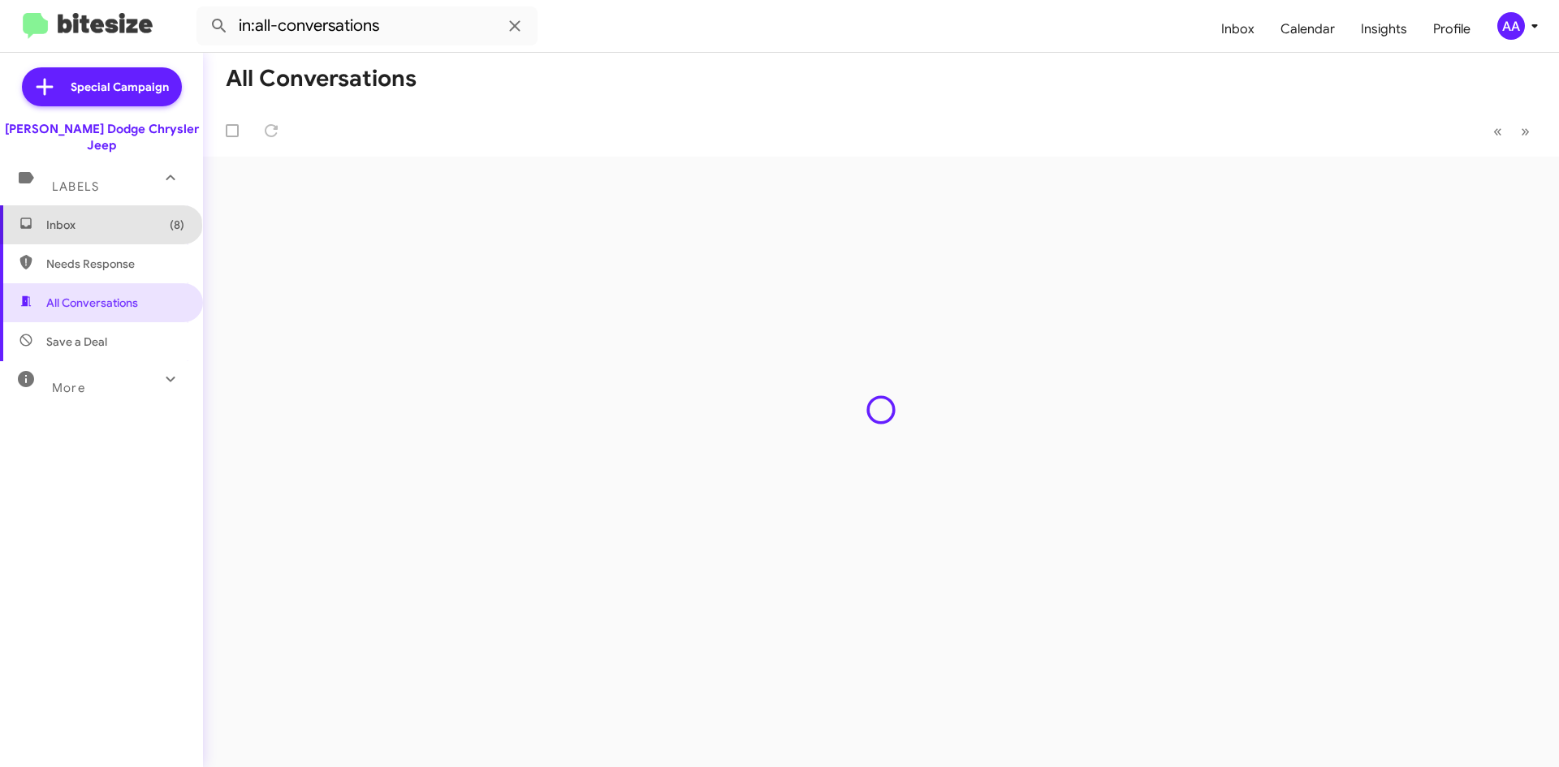
click at [100, 217] on span "Inbox (8)" at bounding box center [115, 225] width 138 height 16
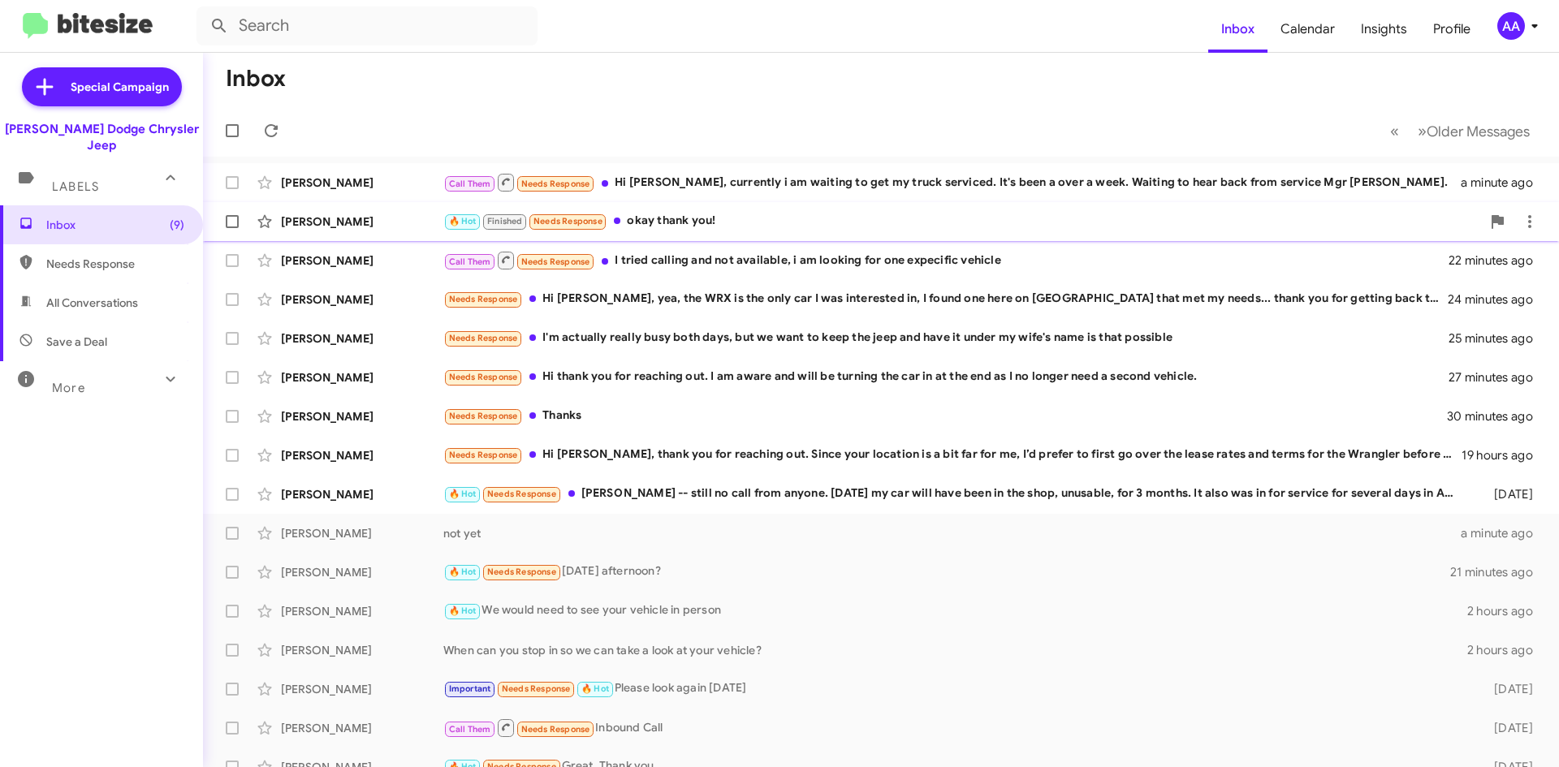
click at [680, 222] on div "🔥 Hot Finished Needs Response okay thank you!" at bounding box center [962, 221] width 1038 height 19
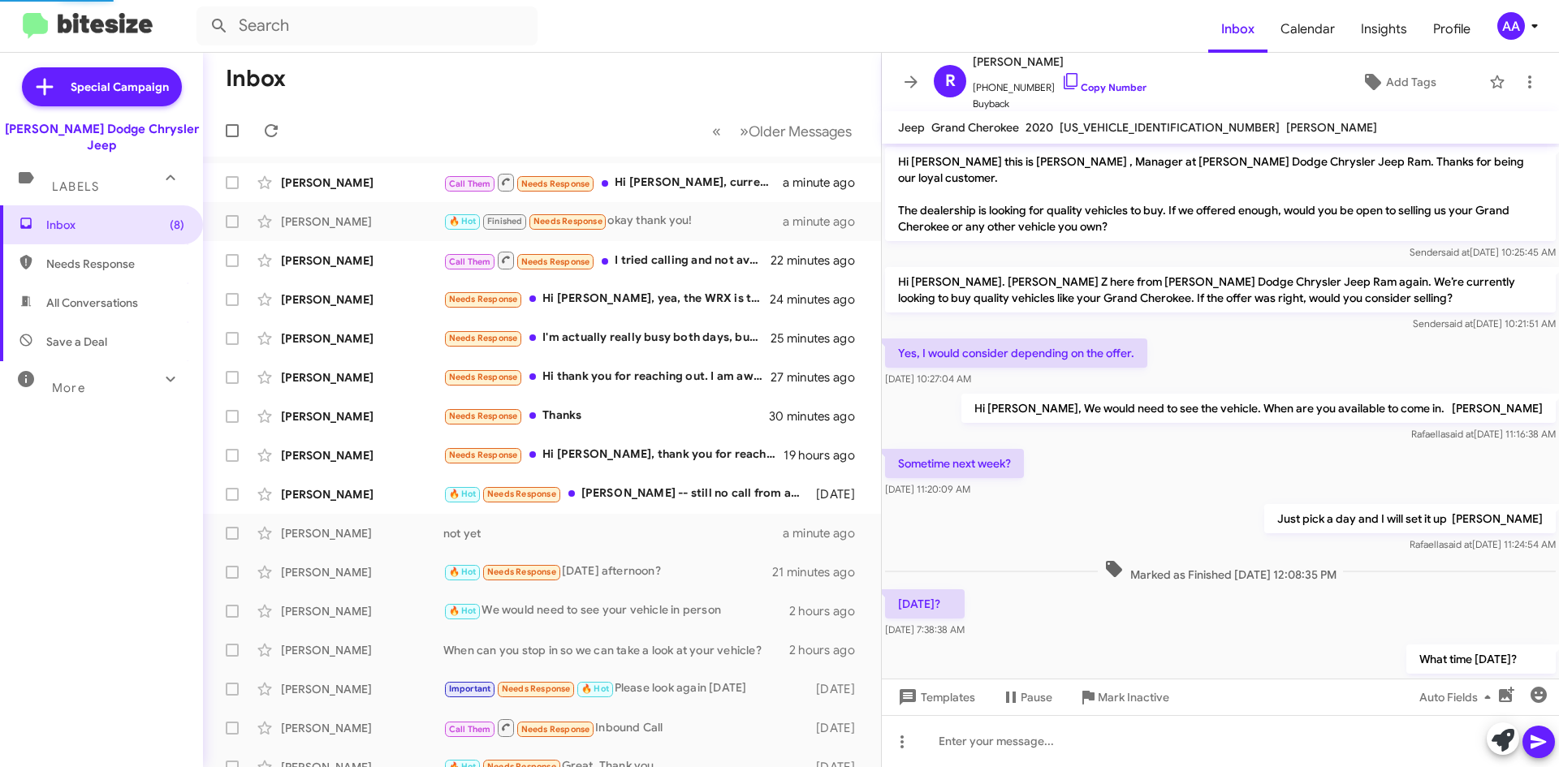
scroll to position [334, 0]
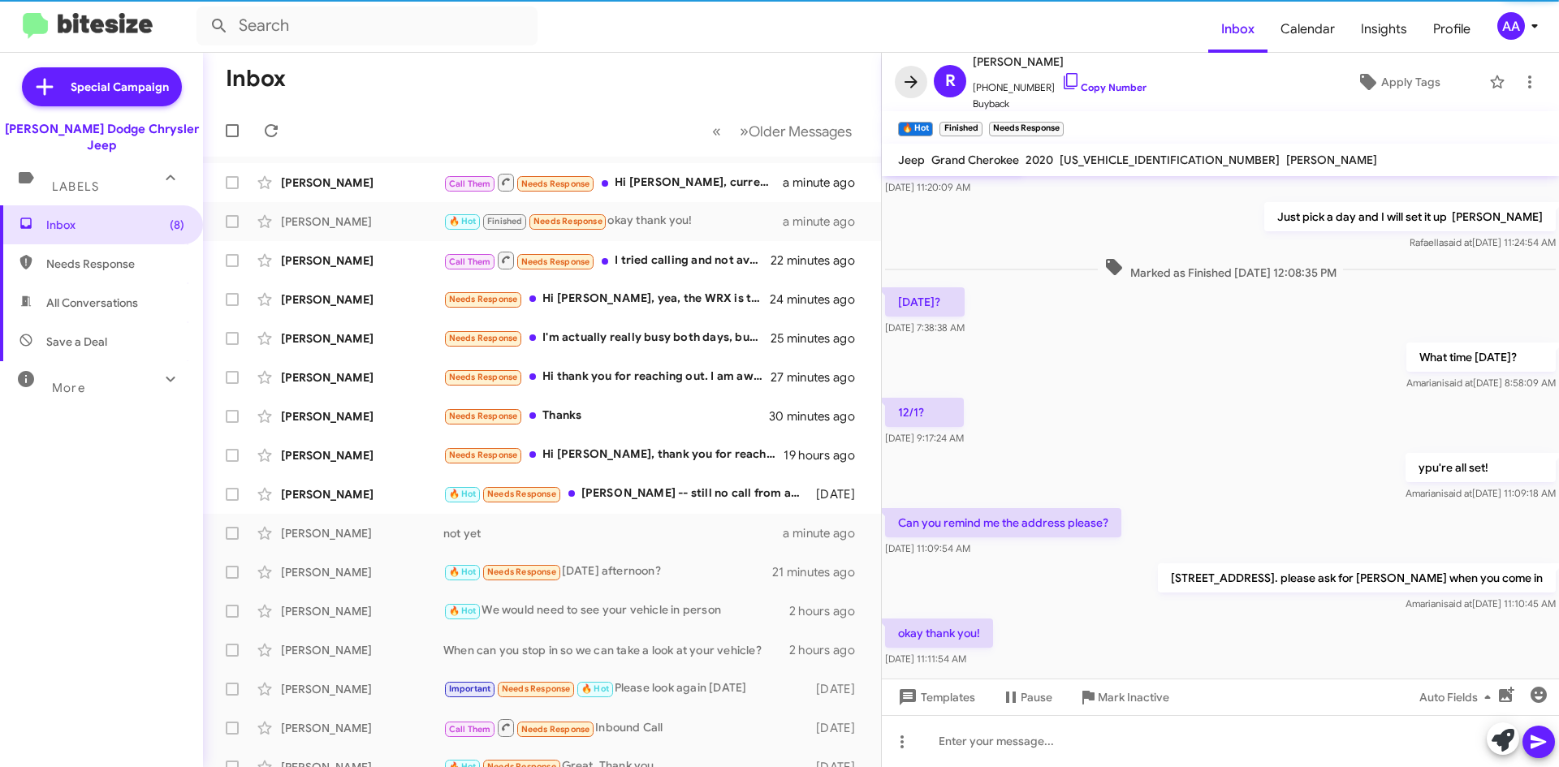
click at [915, 75] on icon at bounding box center [910, 81] width 19 height 19
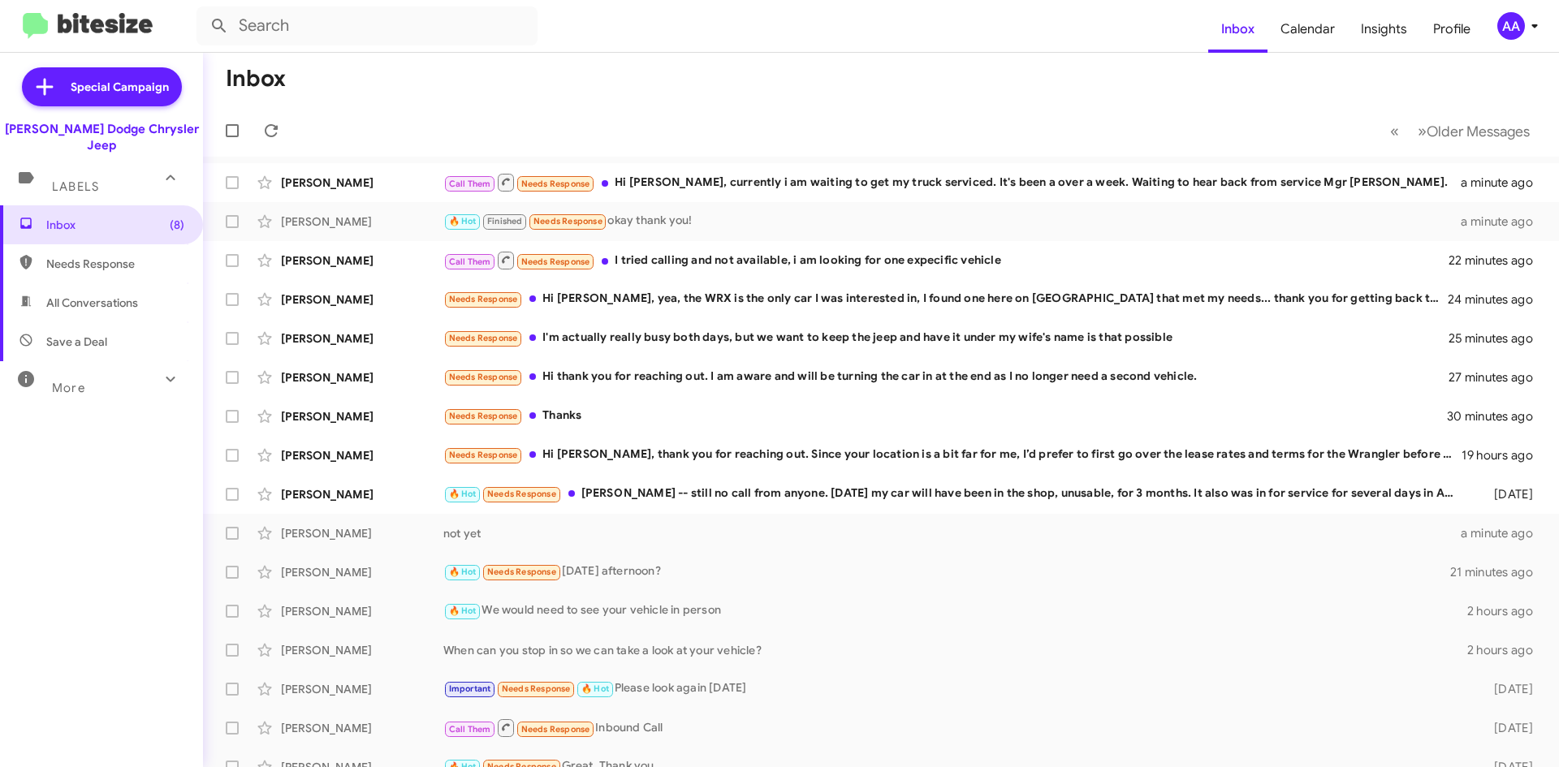
click at [57, 295] on span "All Conversations" at bounding box center [92, 303] width 92 height 16
type input "in:all-conversations"
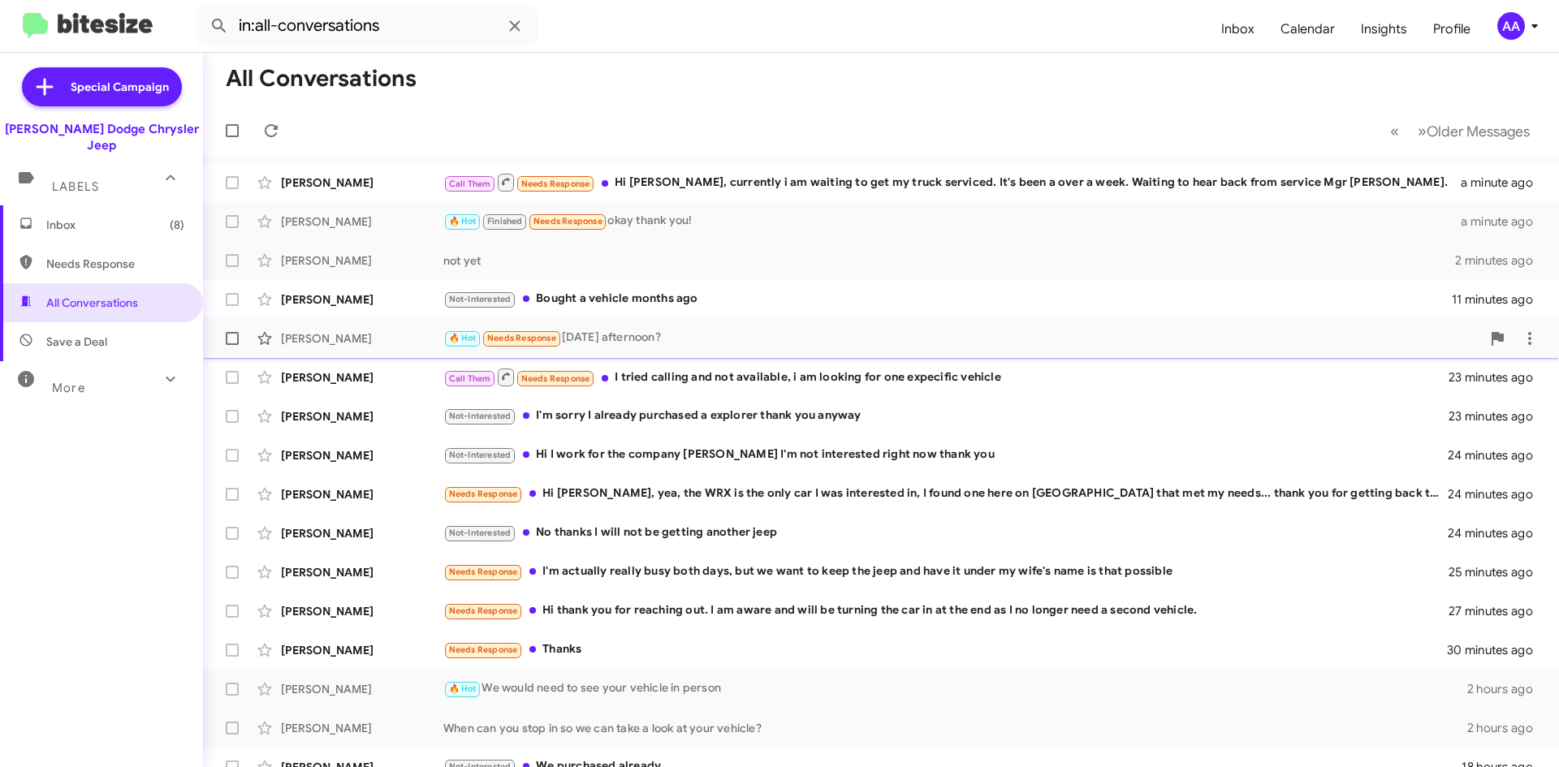
click at [357, 335] on div "[PERSON_NAME]" at bounding box center [362, 338] width 162 height 16
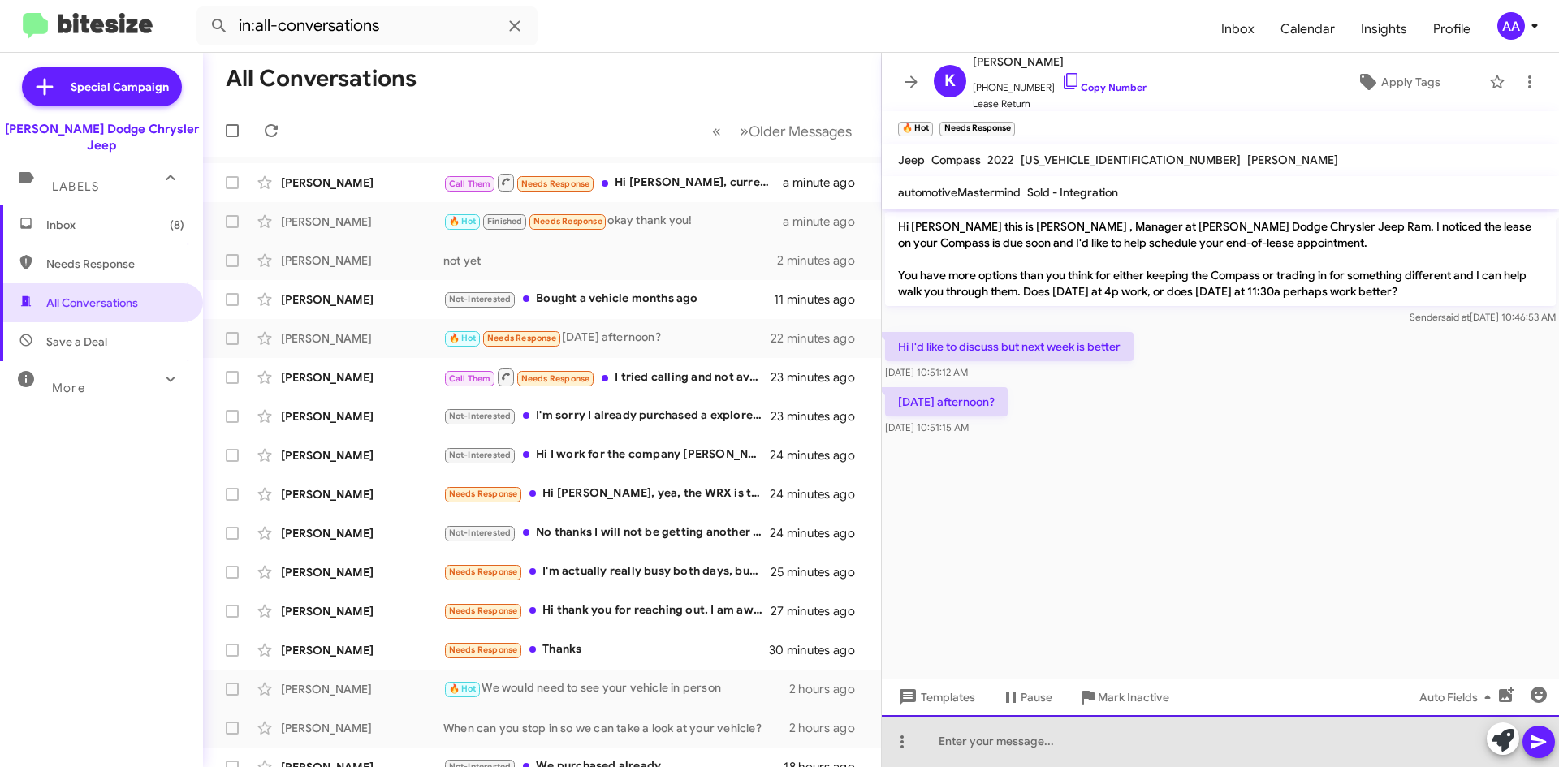
click at [1004, 748] on div at bounding box center [1220, 741] width 677 height 52
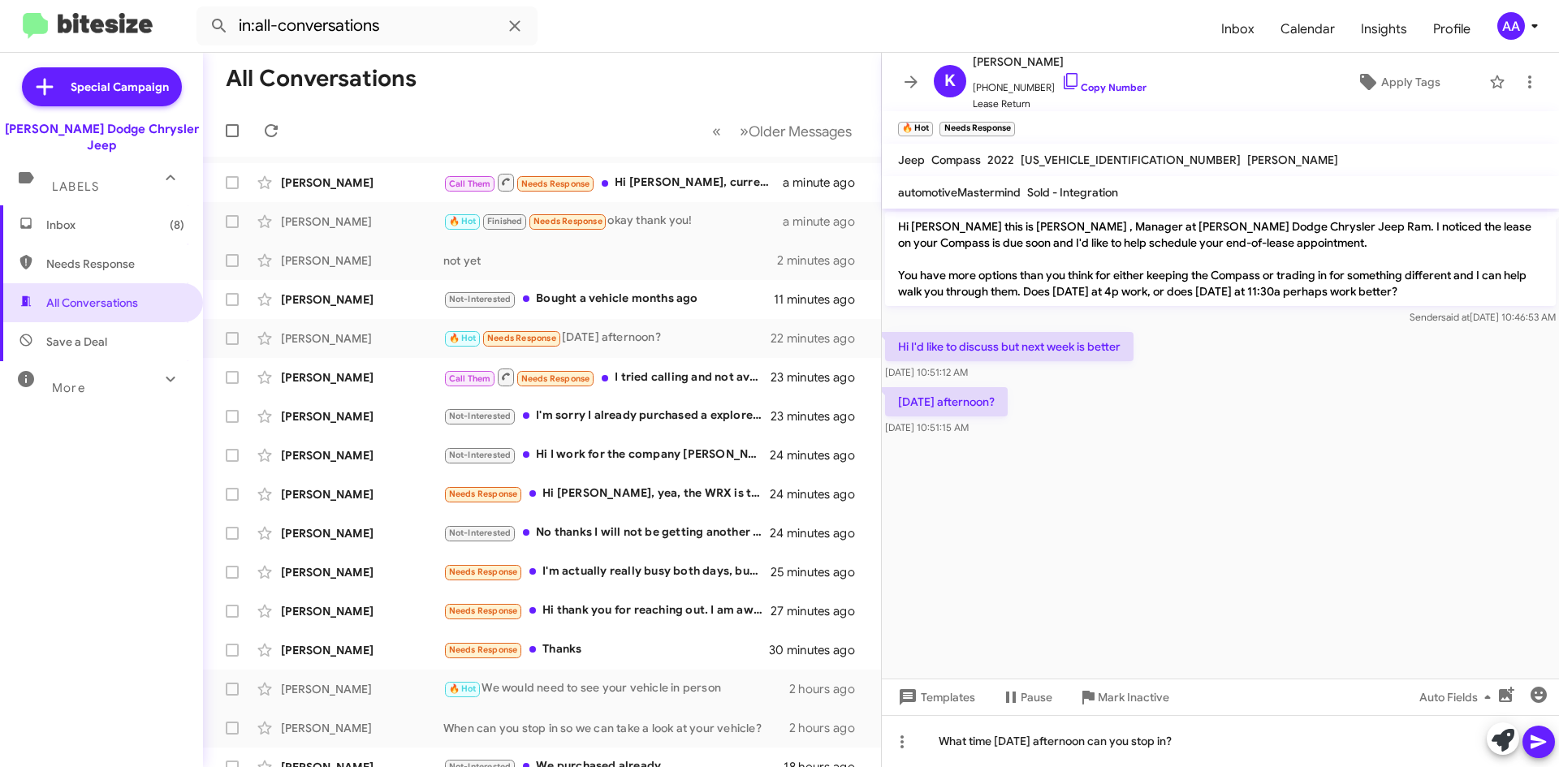
click at [1530, 740] on icon at bounding box center [1538, 741] width 19 height 19
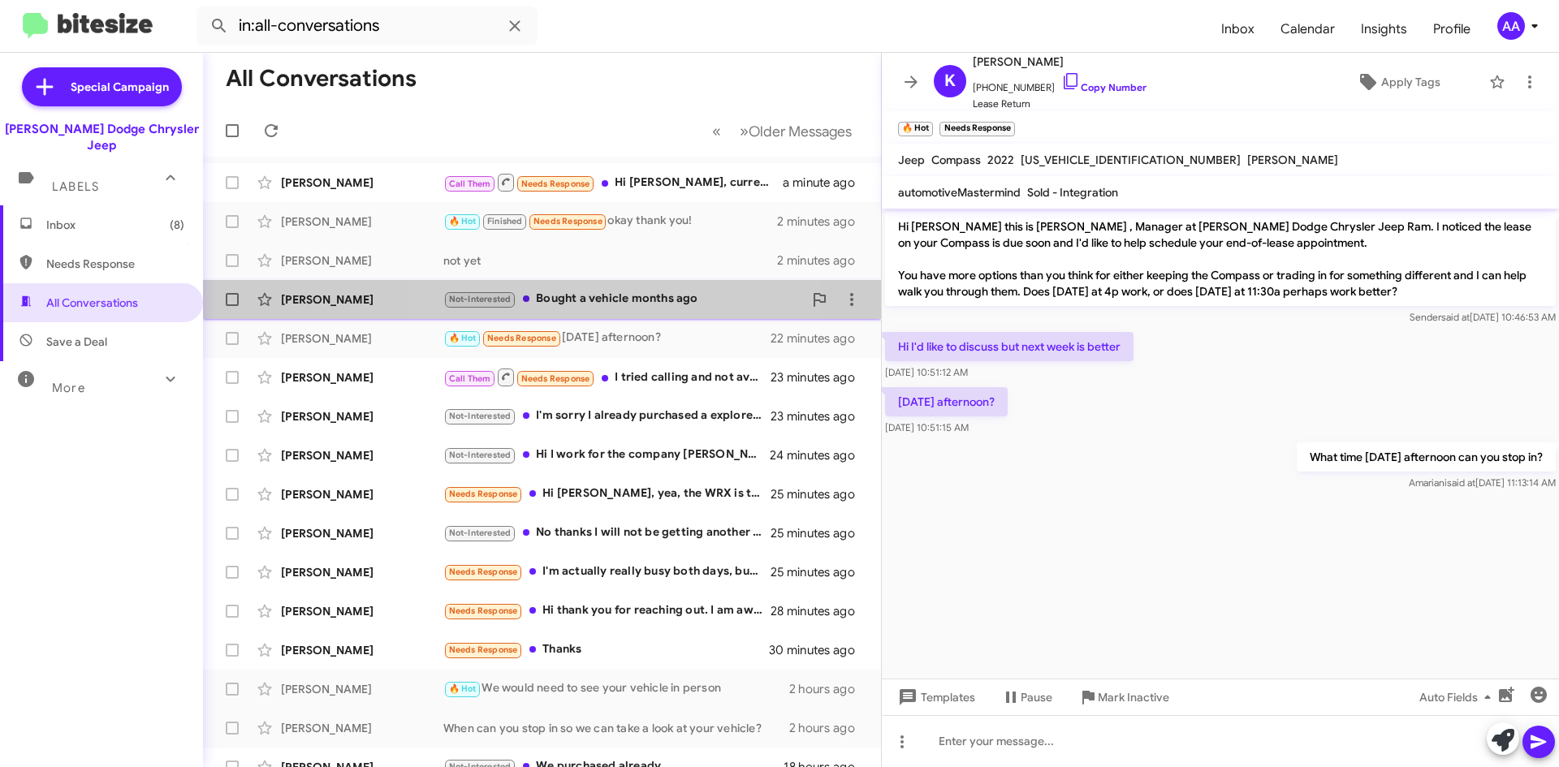
click at [576, 304] on div "Not-Interested Bought a vehicle months ago" at bounding box center [623, 299] width 360 height 19
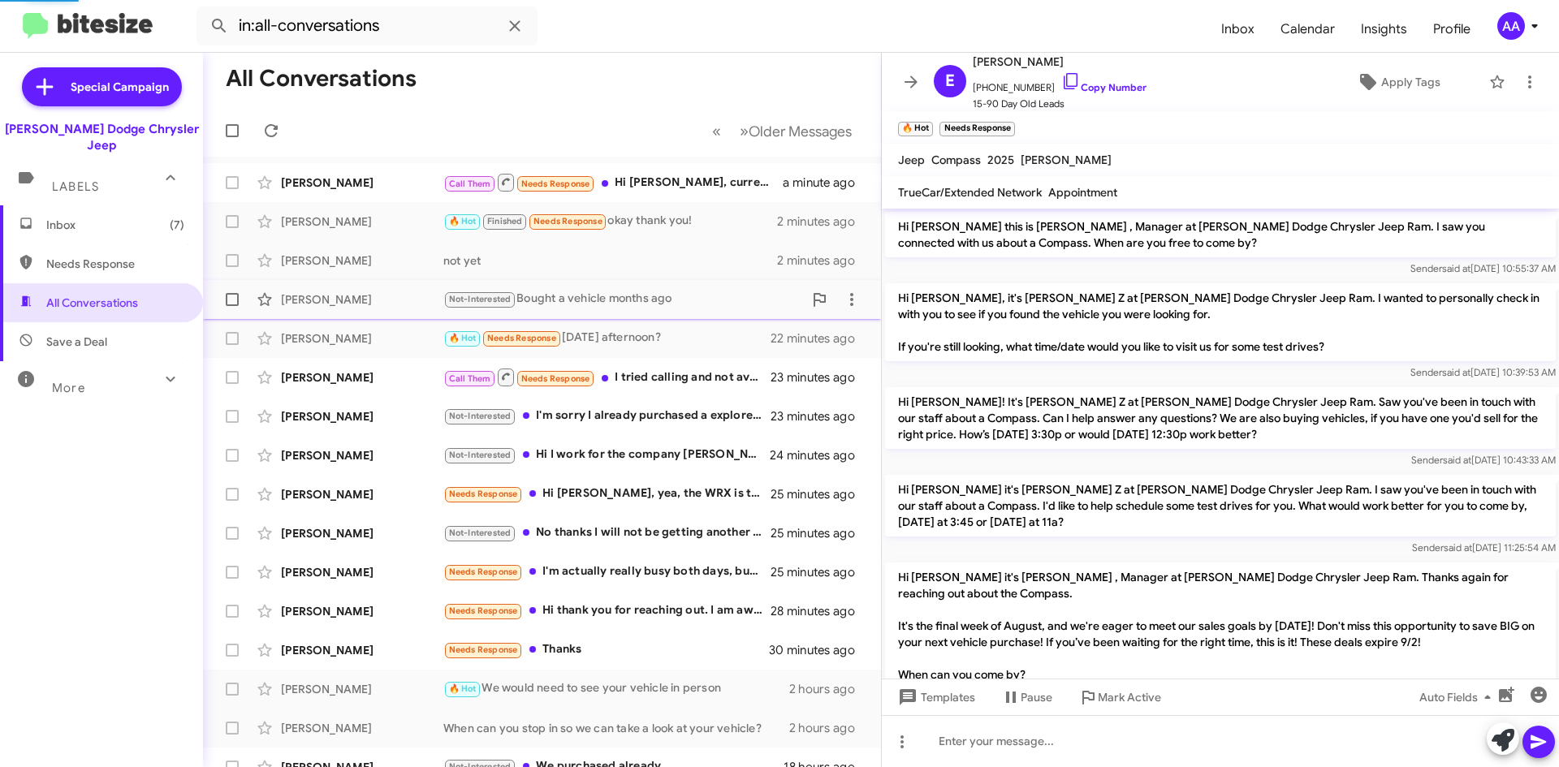
scroll to position [314, 0]
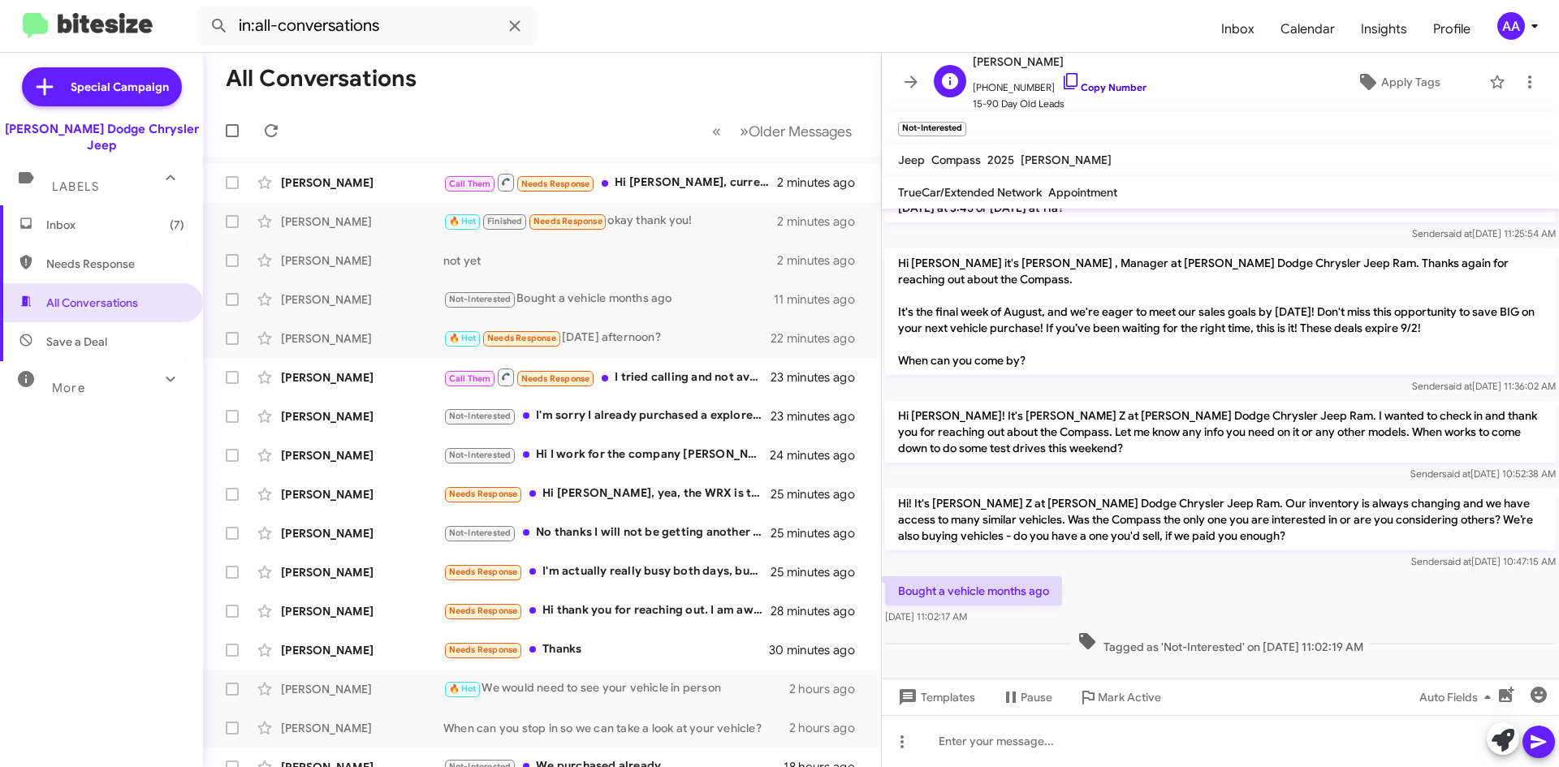
click at [1088, 84] on link "Copy Number" at bounding box center [1103, 87] width 85 height 12
click at [684, 382] on div "Call Them Needs Response I tried calling and not available, i am looking for on…" at bounding box center [623, 377] width 360 height 20
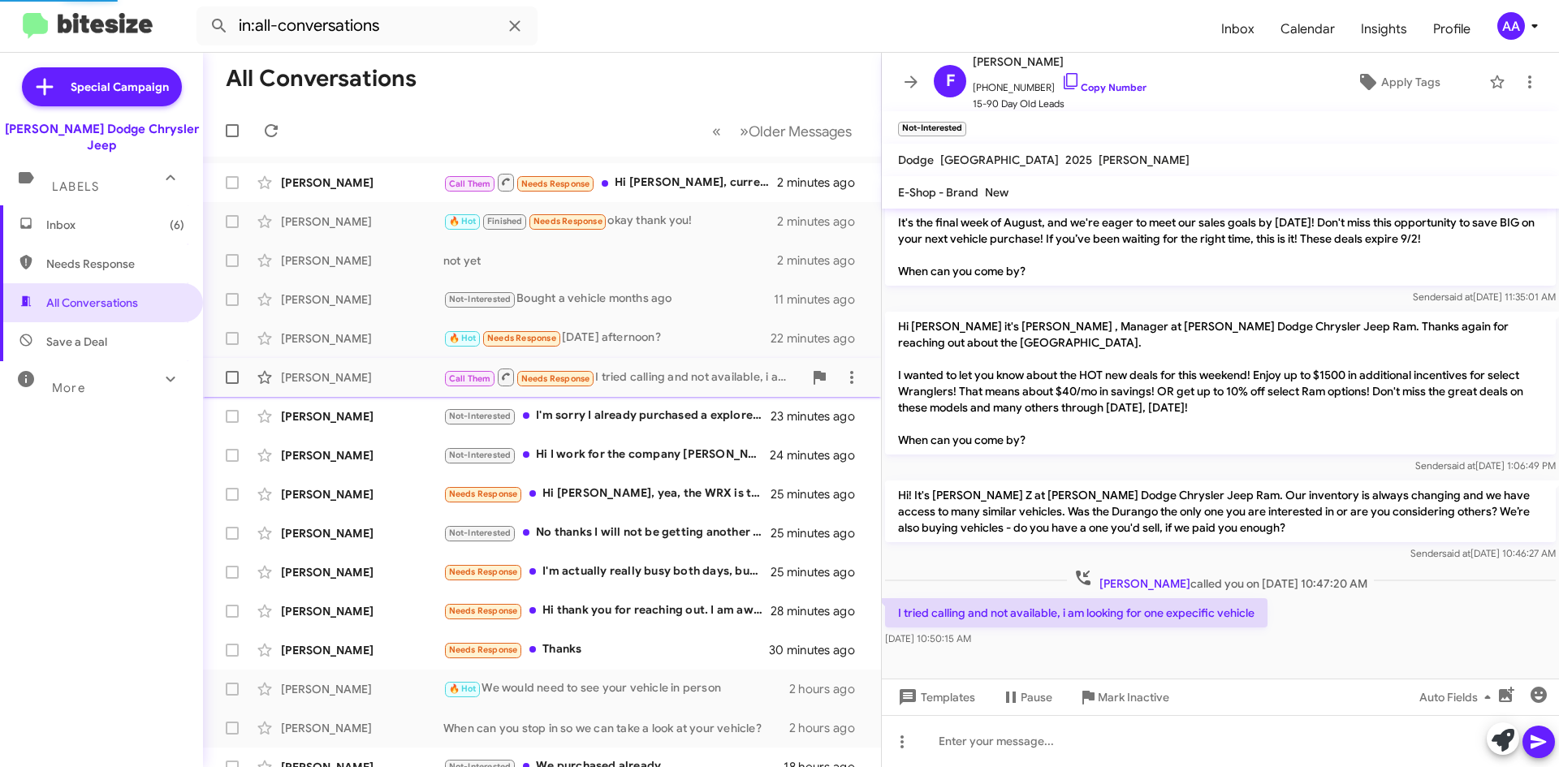
scroll to position [163, 0]
